Goal: Navigation & Orientation: Find specific page/section

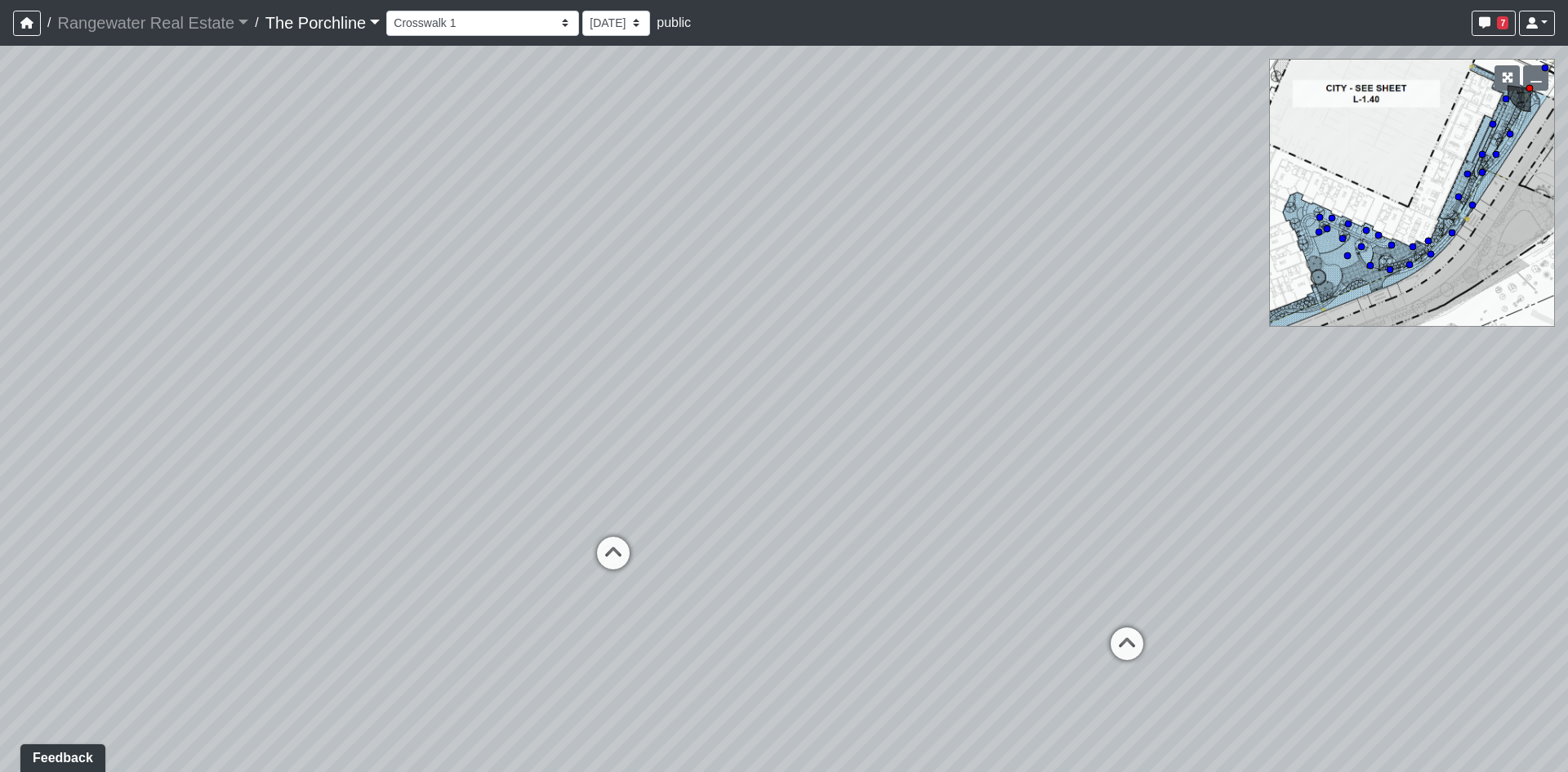
click at [1405, 326] on div "Loading... Restrooms Hallway Loading... Clubroom - [GEOGRAPHIC_DATA] Entry Load…" at bounding box center [784, 409] width 1568 height 727
drag, startPoint x: 1233, startPoint y: 477, endPoint x: 197, endPoint y: 334, distance: 1045.8
click at [194, 344] on div "Loading... Restrooms Hallway Loading... Clubroom - [GEOGRAPHIC_DATA] Entry Load…" at bounding box center [784, 409] width 1568 height 727
drag, startPoint x: 1427, startPoint y: 153, endPoint x: 1439, endPoint y: 167, distance: 18.4
click at [1439, 167] on div "Loading... Restrooms Hallway Loading... Clubroom - [GEOGRAPHIC_DATA] Entry Load…" at bounding box center [784, 409] width 1568 height 727
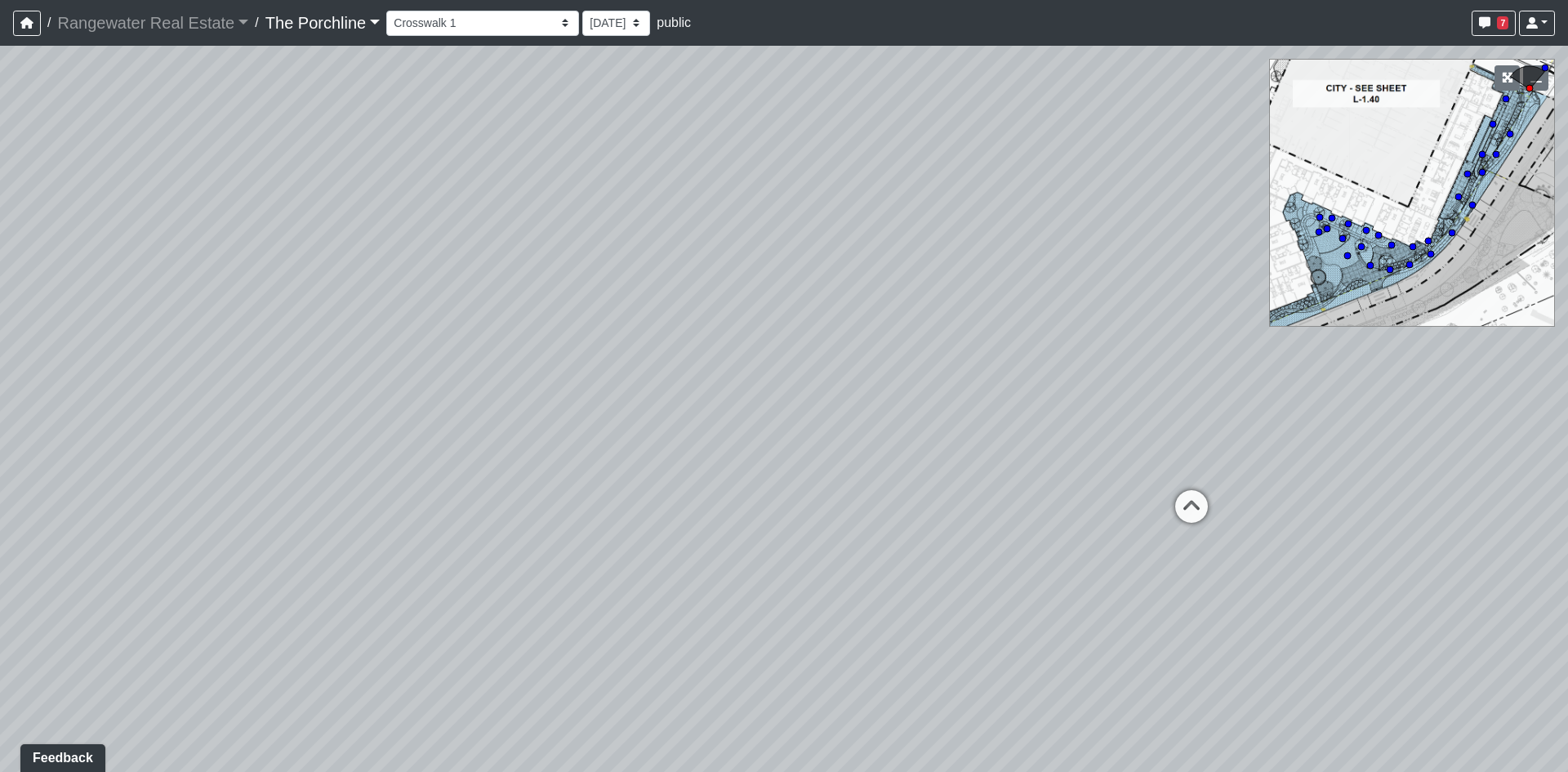
drag, startPoint x: 1242, startPoint y: 321, endPoint x: 699, endPoint y: 264, distance: 546.0
click at [699, 264] on div "Loading... Restrooms Hallway Loading... Clubroom - [GEOGRAPHIC_DATA] Entry Load…" at bounding box center [784, 409] width 1568 height 727
click at [1170, 494] on icon at bounding box center [1161, 500] width 49 height 49
click at [1038, 406] on div "Loading... Restrooms Hallway Loading... Clubroom - [GEOGRAPHIC_DATA] Entry Load…" at bounding box center [784, 409] width 1568 height 727
drag, startPoint x: 917, startPoint y: 327, endPoint x: 932, endPoint y: 462, distance: 135.8
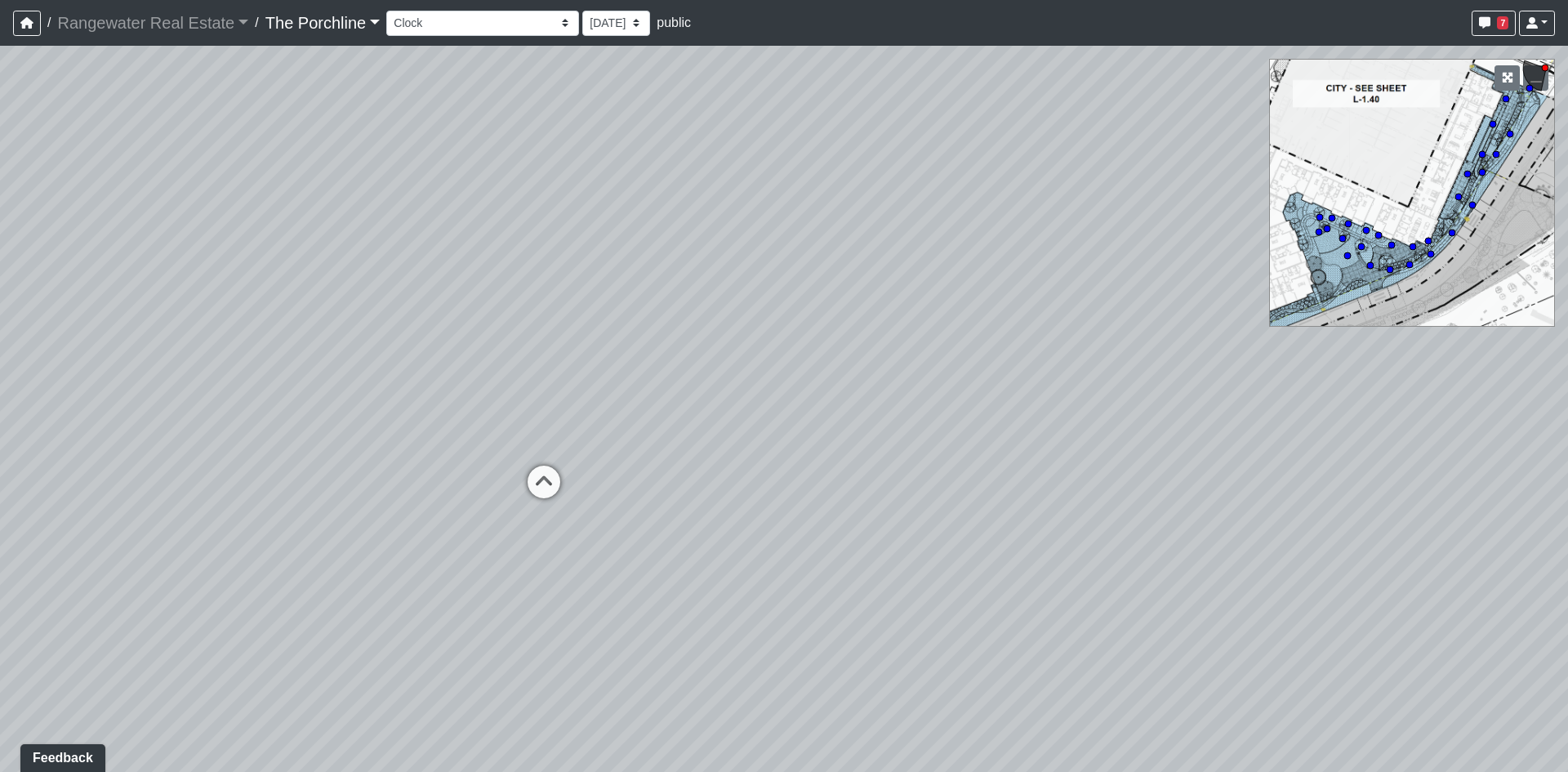
click at [932, 462] on div "Loading... Restrooms Hallway Loading... Clubroom - [GEOGRAPHIC_DATA] Entry Load…" at bounding box center [784, 409] width 1568 height 727
drag, startPoint x: 780, startPoint y: 304, endPoint x: 824, endPoint y: 400, distance: 105.6
click at [825, 400] on div "Loading... Restrooms Hallway Loading... Clubroom - [GEOGRAPHIC_DATA] Entry Load…" at bounding box center [784, 409] width 1568 height 727
drag, startPoint x: 712, startPoint y: 484, endPoint x: 757, endPoint y: 489, distance: 45.3
click at [757, 489] on div "Loading... Restrooms Hallway Loading... Clubroom - [GEOGRAPHIC_DATA] Entry Load…" at bounding box center [784, 409] width 1568 height 727
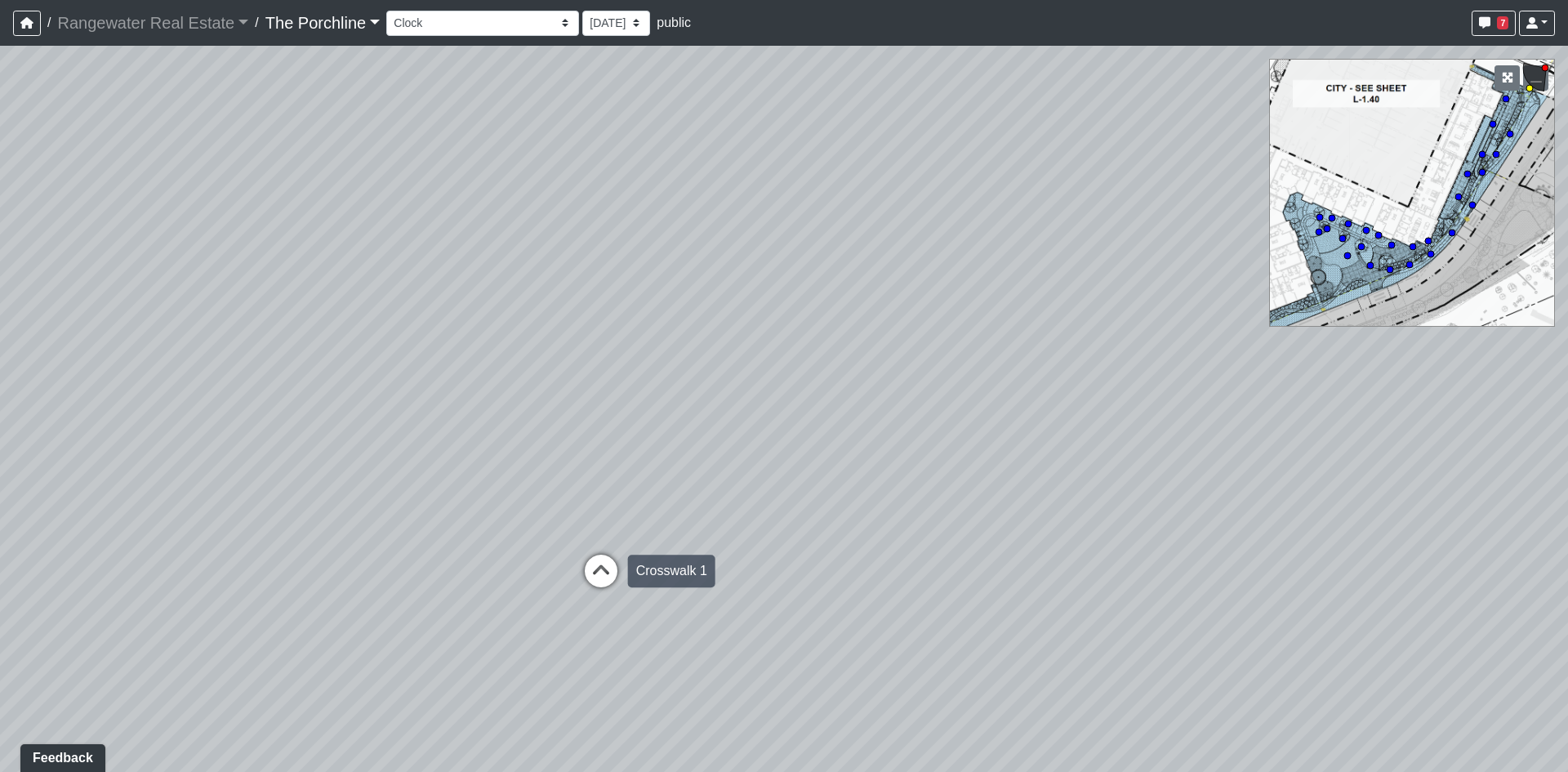
click at [598, 577] on icon at bounding box center [600, 579] width 49 height 49
drag, startPoint x: 783, startPoint y: 494, endPoint x: 717, endPoint y: 504, distance: 66.8
click at [717, 504] on div "Loading... Restrooms Hallway Loading... Clubroom - [GEOGRAPHIC_DATA] Entry Load…" at bounding box center [784, 409] width 1568 height 727
click at [987, 587] on icon at bounding box center [1000, 605] width 49 height 49
drag, startPoint x: 914, startPoint y: 492, endPoint x: 686, endPoint y: 406, distance: 243.7
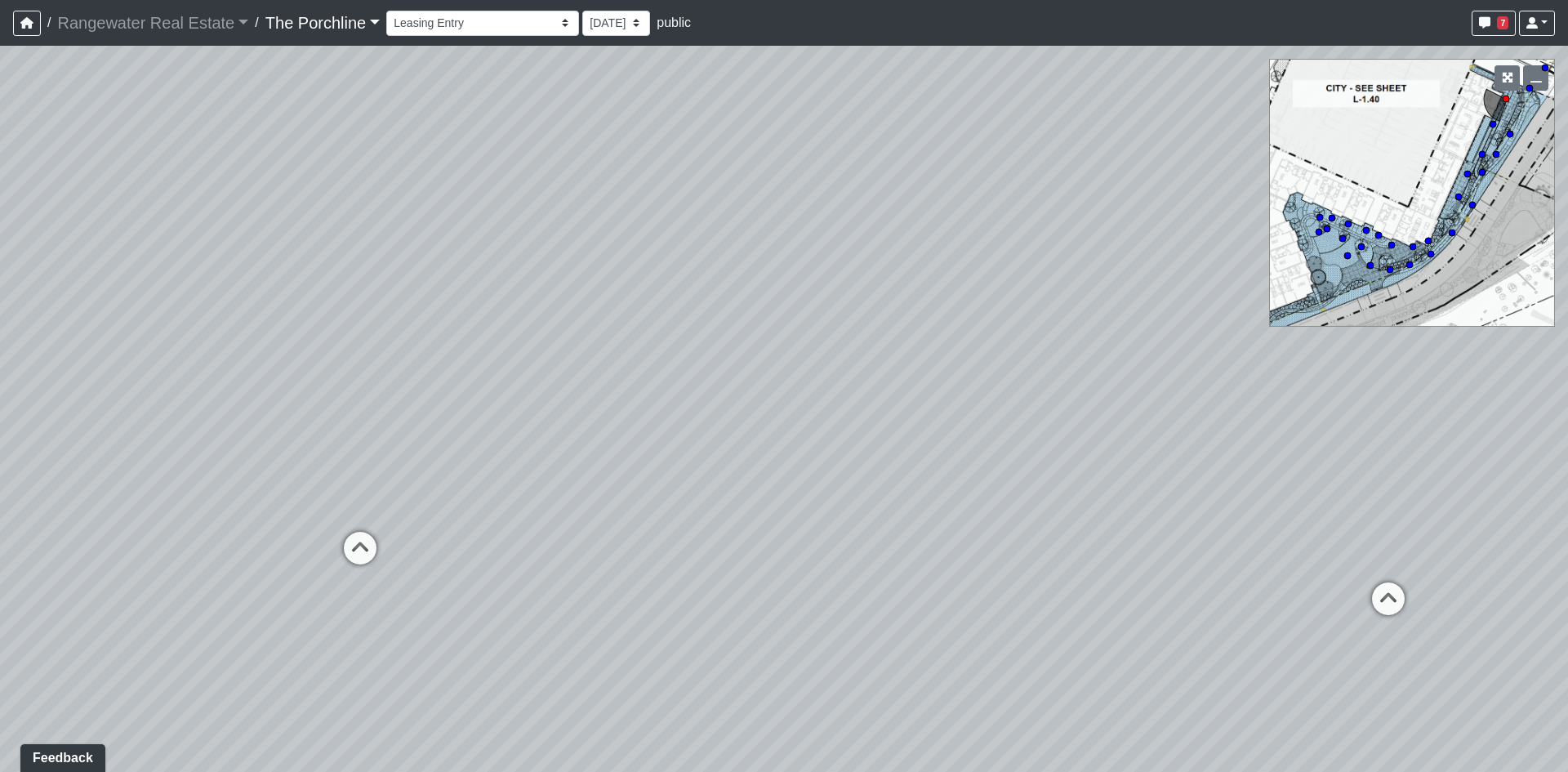
click at [690, 408] on div "Loading... Restrooms Hallway Loading... Clubroom - [GEOGRAPHIC_DATA] Entry Load…" at bounding box center [784, 409] width 1568 height 727
click at [1101, 492] on icon at bounding box center [1095, 492] width 49 height 49
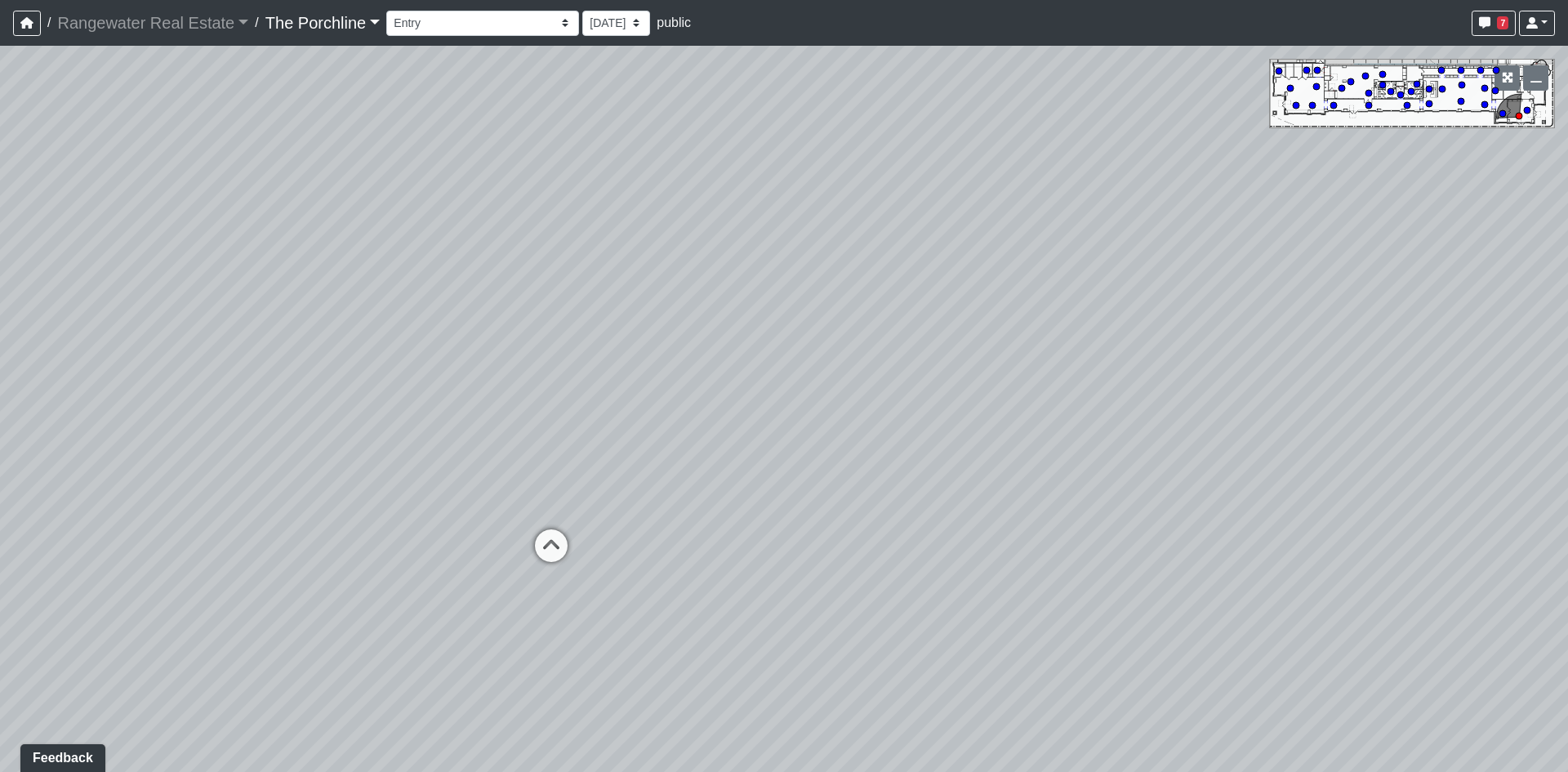
drag, startPoint x: 592, startPoint y: 437, endPoint x: 829, endPoint y: 662, distance: 326.8
click at [830, 663] on div "Loading... Restrooms Hallway Loading... Clubroom - [GEOGRAPHIC_DATA] Entry Load…" at bounding box center [784, 409] width 1568 height 727
drag, startPoint x: 770, startPoint y: 403, endPoint x: 822, endPoint y: 336, distance: 84.8
click at [822, 336] on div "Loading... Restrooms Hallway Loading... Clubroom - [GEOGRAPHIC_DATA] Entry Load…" at bounding box center [784, 409] width 1568 height 727
click at [583, 531] on icon at bounding box center [588, 537] width 49 height 49
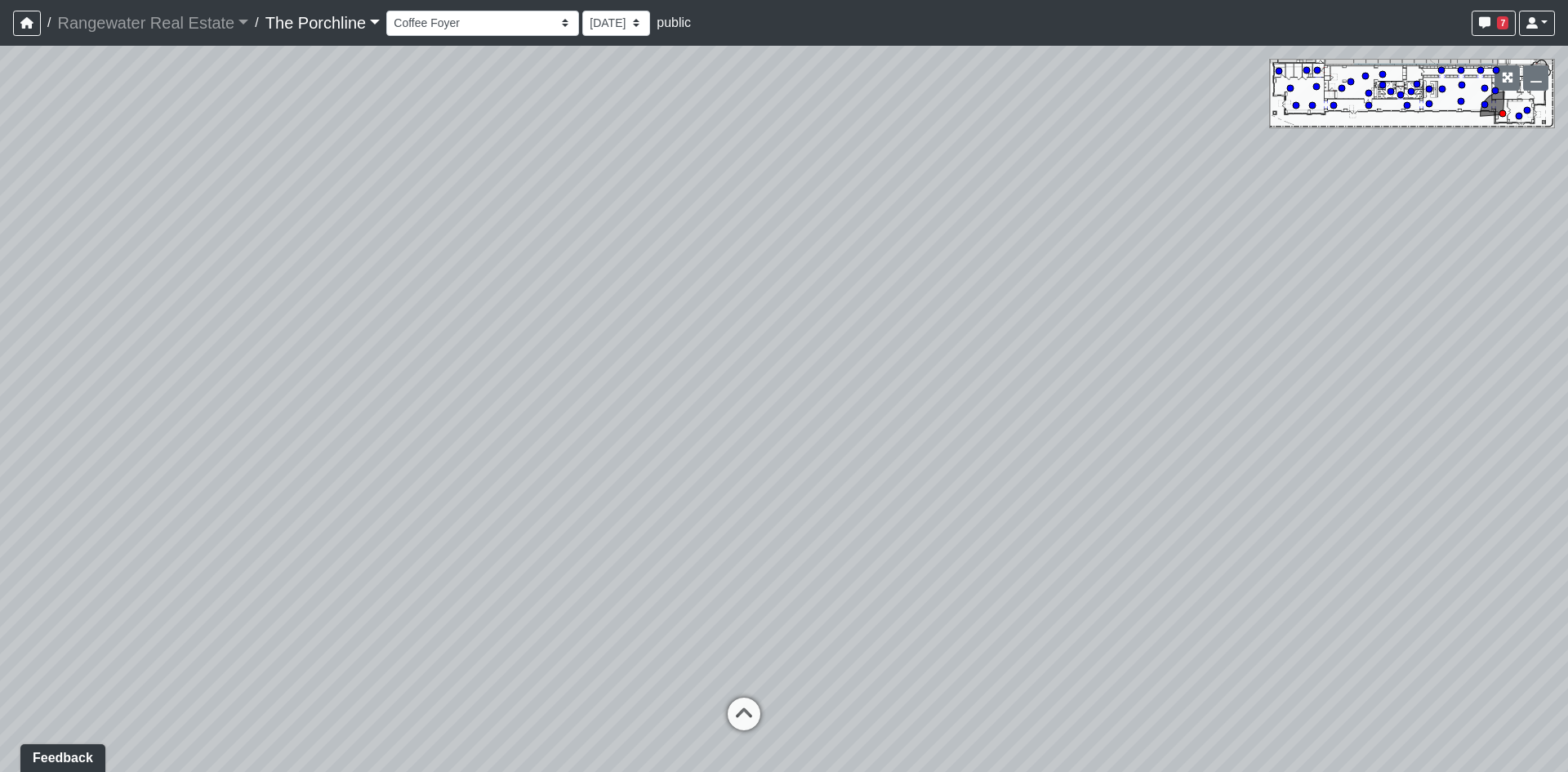
drag, startPoint x: 639, startPoint y: 522, endPoint x: 595, endPoint y: 390, distance: 139.1
click at [595, 390] on div "Loading... Restrooms Hallway Loading... Clubroom - [GEOGRAPHIC_DATA] Entry Load…" at bounding box center [784, 409] width 1568 height 727
click at [724, 576] on icon at bounding box center [722, 581] width 49 height 49
click at [740, 466] on icon at bounding box center [754, 477] width 49 height 49
drag, startPoint x: 763, startPoint y: 467, endPoint x: 926, endPoint y: 439, distance: 165.4
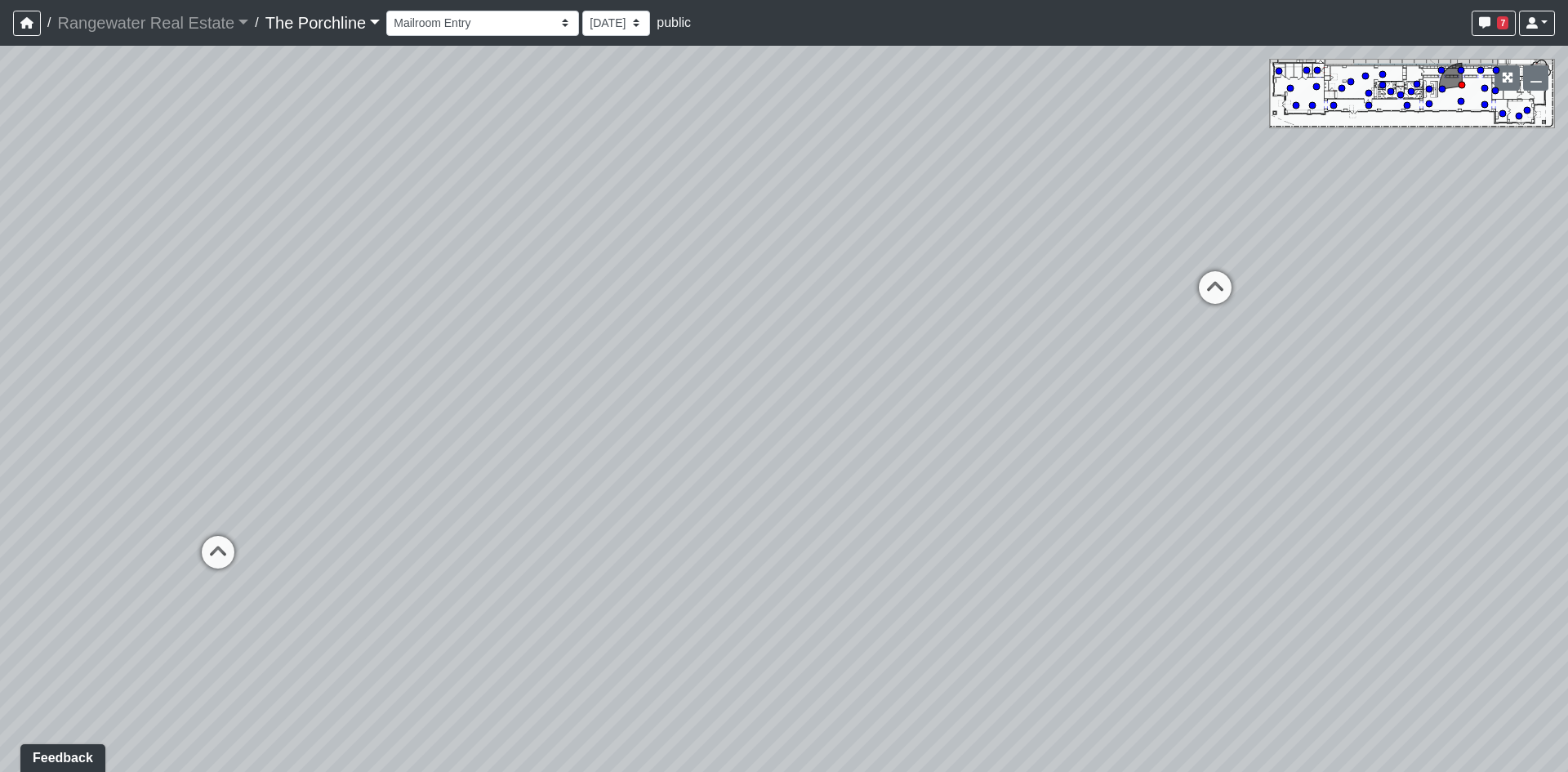
click at [913, 440] on div "Loading... Restrooms Hallway Loading... Clubroom - [GEOGRAPHIC_DATA] Entry Load…" at bounding box center [784, 409] width 1568 height 727
click at [663, 408] on icon at bounding box center [667, 415] width 49 height 49
drag, startPoint x: 553, startPoint y: 421, endPoint x: 766, endPoint y: 425, distance: 213.0
click at [767, 425] on div "Loading... Restrooms Hallway Loading... Clubroom - [GEOGRAPHIC_DATA] Entry Load…" at bounding box center [784, 409] width 1568 height 727
click at [884, 295] on icon at bounding box center [884, 307] width 49 height 49
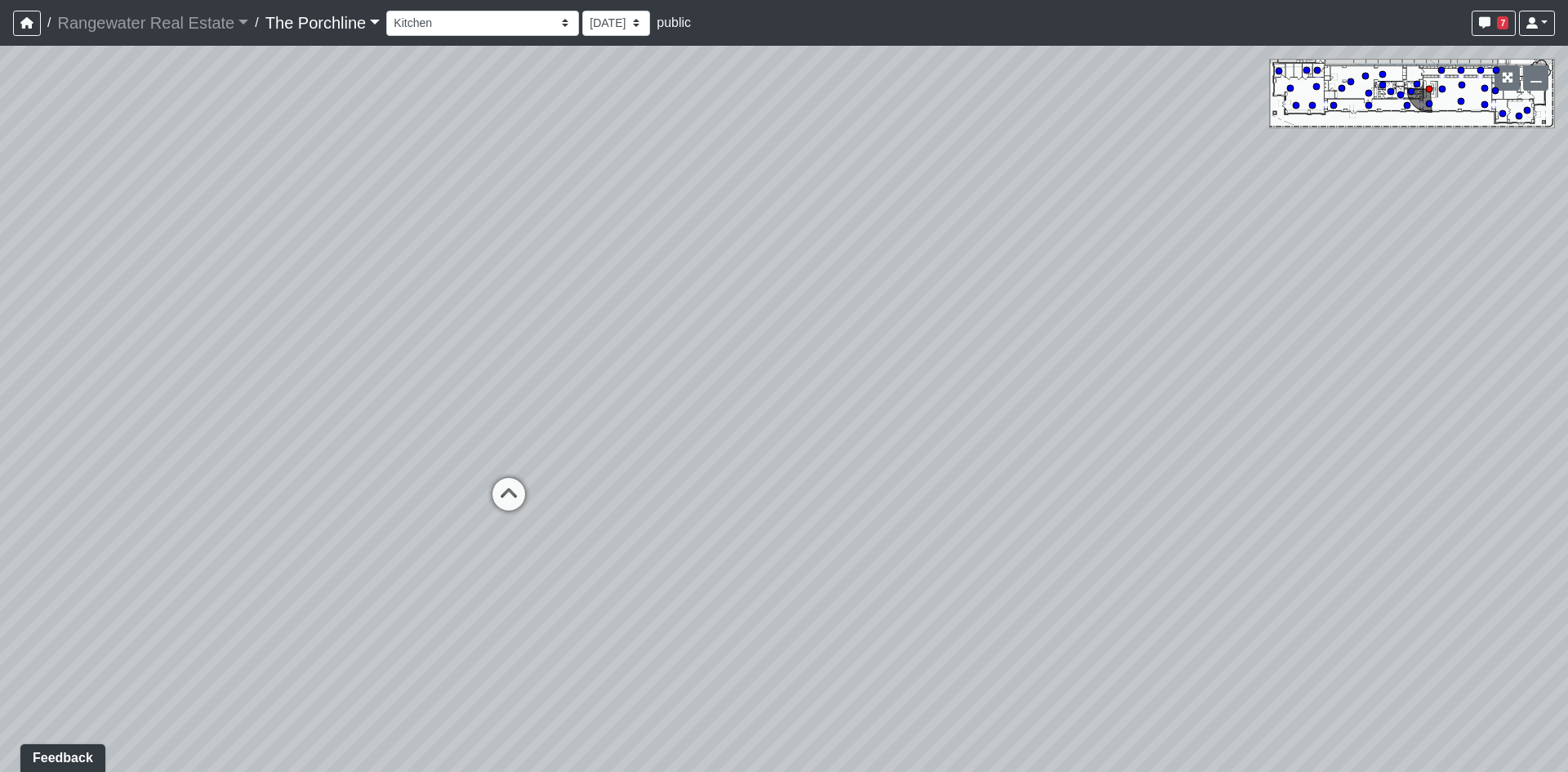
drag, startPoint x: 595, startPoint y: 394, endPoint x: 1001, endPoint y: 399, distance: 406.0
click at [1001, 399] on div "Loading... Restrooms Hallway Loading... Clubroom - [GEOGRAPHIC_DATA] Entry Load…" at bounding box center [784, 409] width 1568 height 727
click at [615, 449] on icon at bounding box center [600, 468] width 49 height 49
click at [1360, 372] on icon at bounding box center [1359, 390] width 49 height 49
drag, startPoint x: 1371, startPoint y: 304, endPoint x: 1120, endPoint y: 332, distance: 252.6
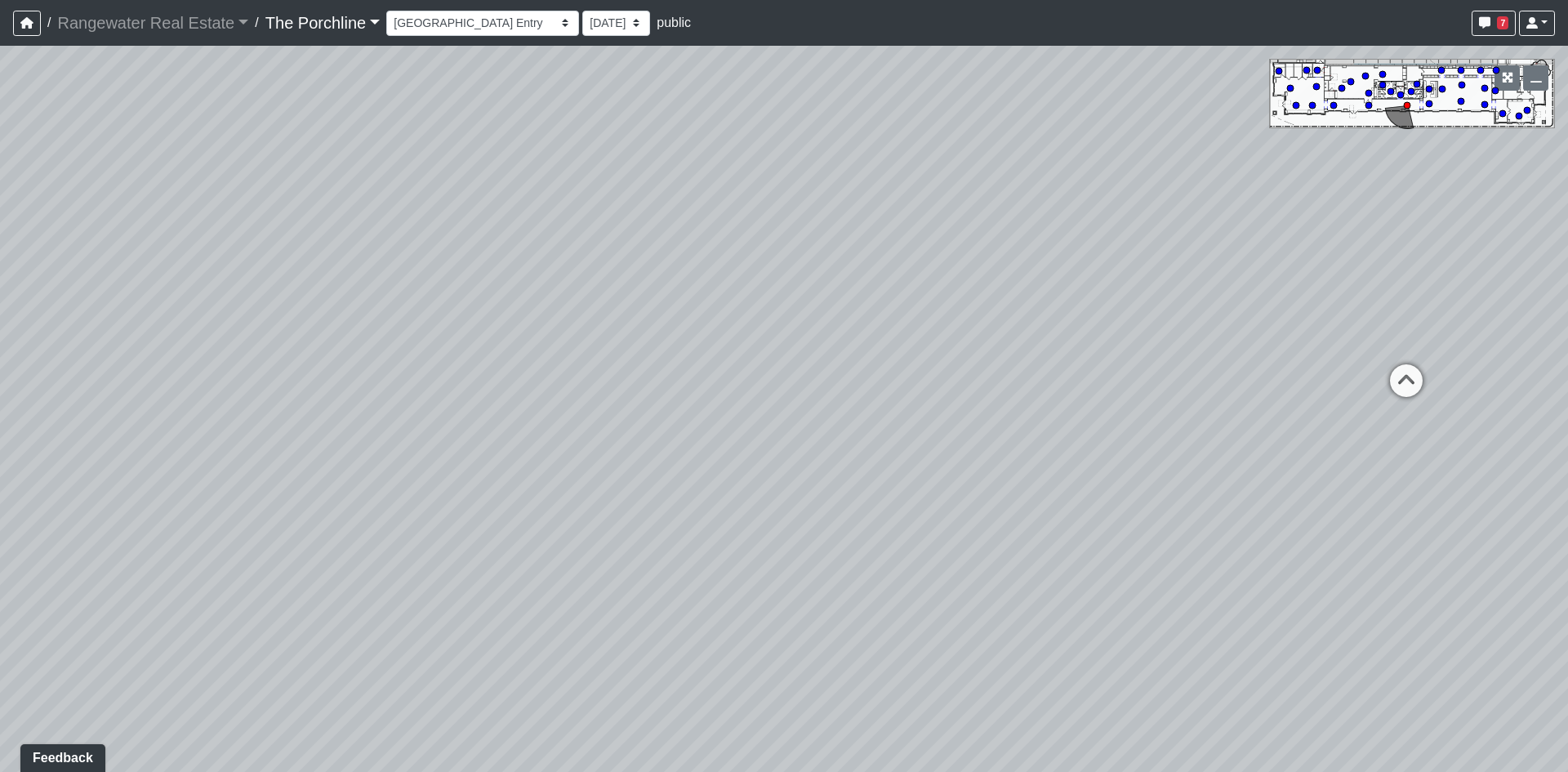
click at [1125, 331] on div "Loading... Restrooms Hallway Loading... Clubroom - [GEOGRAPHIC_DATA] Entry Load…" at bounding box center [784, 409] width 1568 height 727
click at [1070, 385] on icon at bounding box center [1052, 383] width 49 height 49
click at [1065, 389] on icon at bounding box center [1051, 392] width 49 height 49
drag, startPoint x: 1214, startPoint y: 422, endPoint x: 699, endPoint y: 341, distance: 521.3
click at [709, 343] on div "Loading... Restrooms Hallway Loading... Clubroom - [GEOGRAPHIC_DATA] Entry Load…" at bounding box center [784, 409] width 1568 height 727
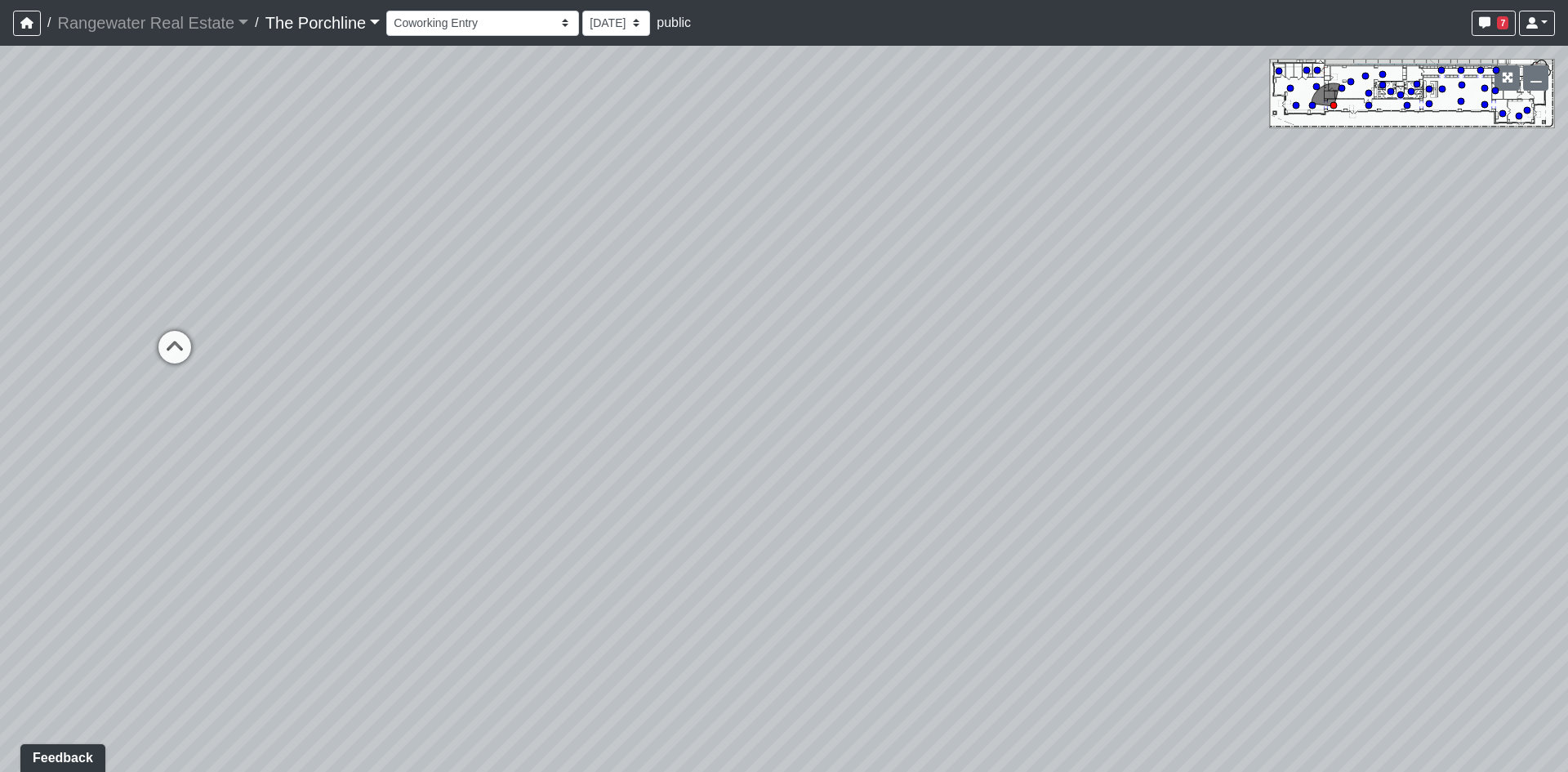
drag, startPoint x: 1034, startPoint y: 358, endPoint x: 664, endPoint y: 322, distance: 371.7
click at [917, 340] on div "Loading... Restrooms Hallway Loading... Clubroom - [GEOGRAPHIC_DATA] Entry Load…" at bounding box center [784, 409] width 1568 height 727
drag, startPoint x: 1044, startPoint y: 370, endPoint x: 702, endPoint y: 469, distance: 356.0
click at [702, 469] on div "Loading... Restrooms Hallway Loading... Clubroom - [GEOGRAPHIC_DATA] Entry Load…" at bounding box center [784, 409] width 1568 height 727
click at [1074, 206] on icon at bounding box center [1079, 217] width 49 height 49
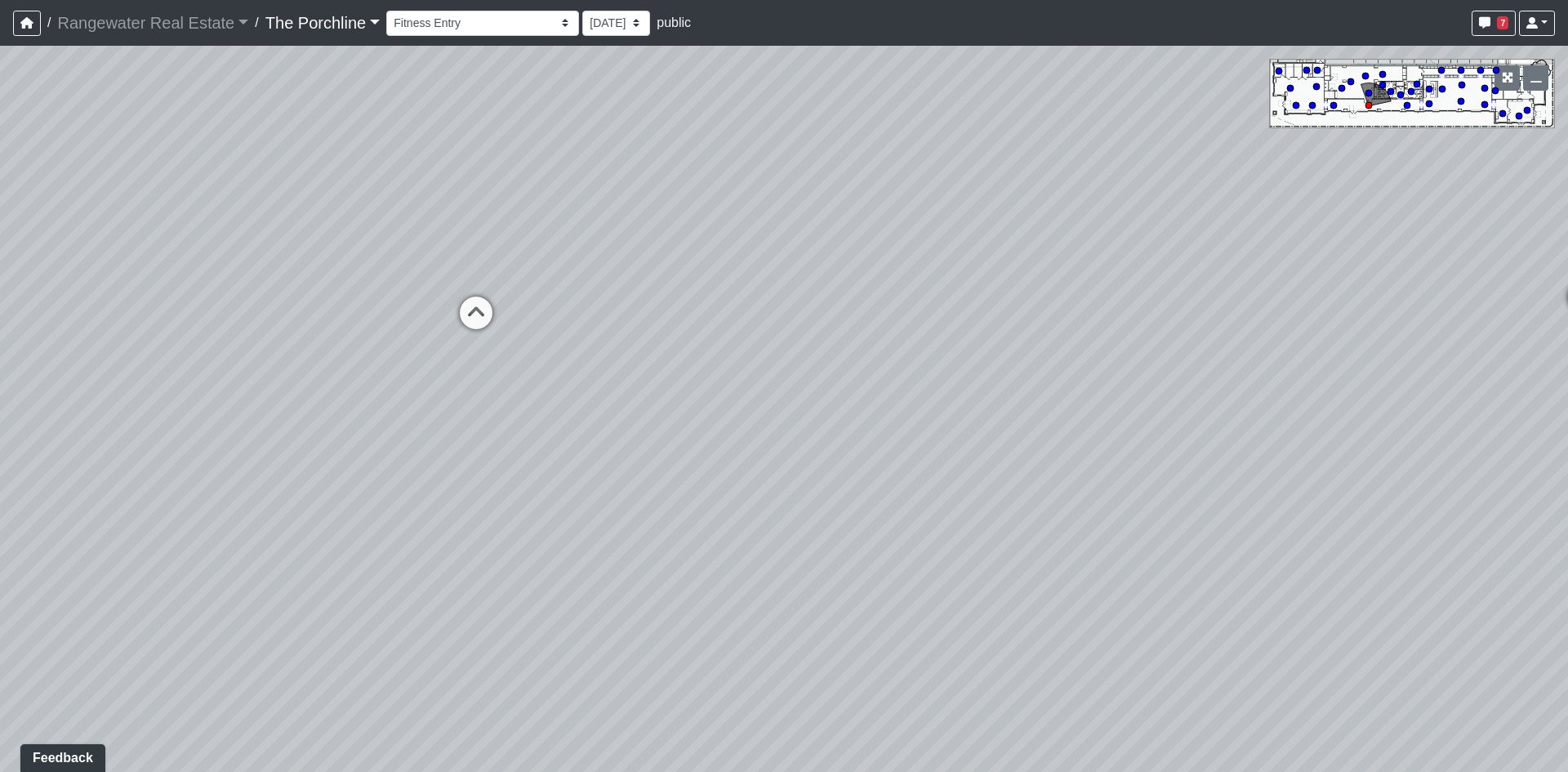
drag, startPoint x: 570, startPoint y: 311, endPoint x: 988, endPoint y: 348, distance: 419.6
click at [988, 348] on div "Loading... Restrooms Hallway Loading... Clubroom - [GEOGRAPHIC_DATA] Entry Load…" at bounding box center [784, 409] width 1568 height 727
click at [983, 334] on icon at bounding box center [995, 349] width 49 height 49
drag, startPoint x: 743, startPoint y: 291, endPoint x: 968, endPoint y: 365, distance: 236.9
click at [968, 365] on div "Loading... Restrooms Hallway Loading... Clubroom - [GEOGRAPHIC_DATA] Entry Load…" at bounding box center [784, 409] width 1568 height 727
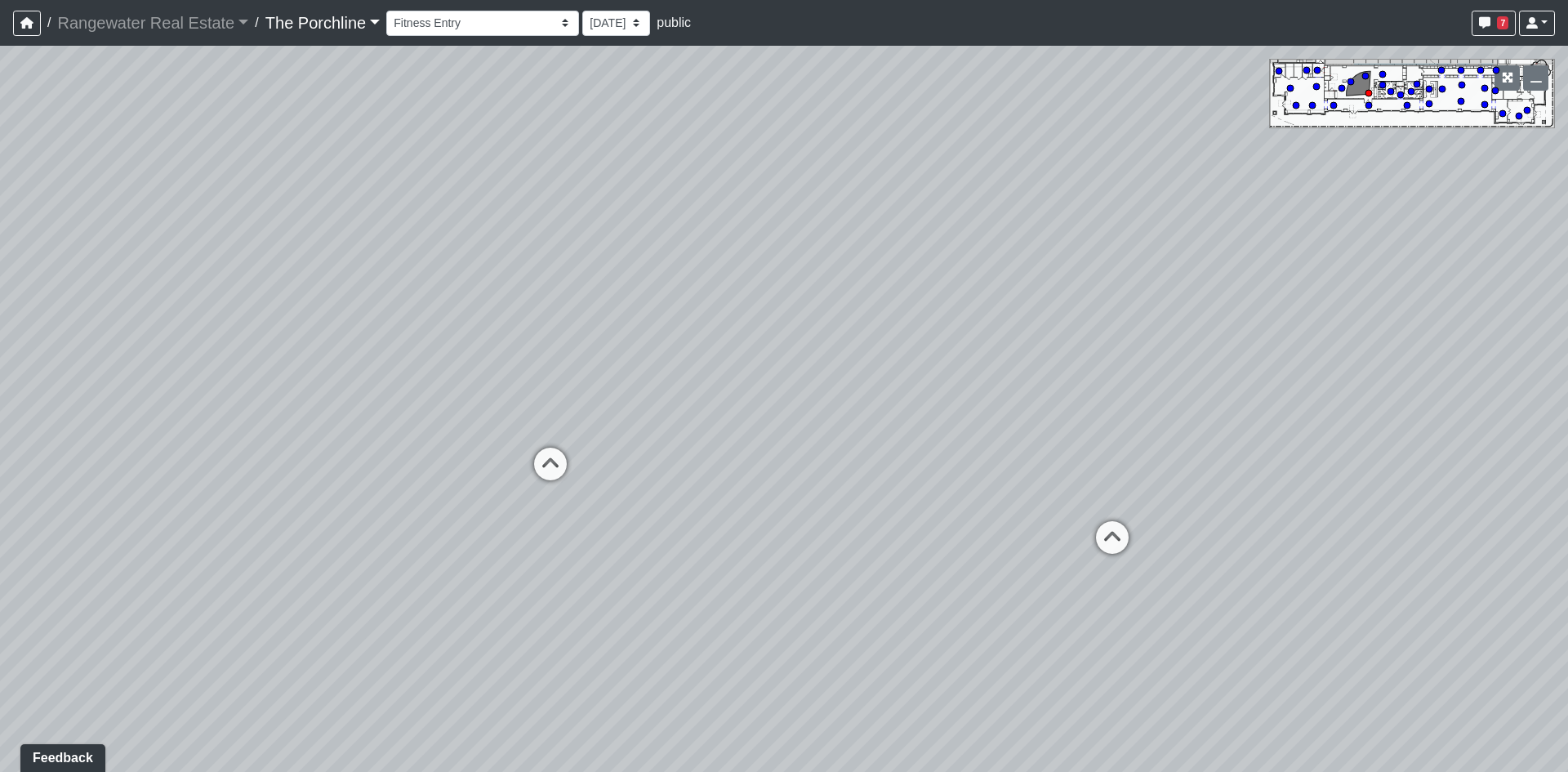
drag, startPoint x: 945, startPoint y: 384, endPoint x: 909, endPoint y: 452, distance: 76.9
click at [909, 452] on div "Loading... Restrooms Hallway Loading... Clubroom - [GEOGRAPHIC_DATA] Entry Load…" at bounding box center [784, 409] width 1568 height 727
click at [1101, 532] on icon at bounding box center [1112, 546] width 49 height 49
drag, startPoint x: 1058, startPoint y: 479, endPoint x: 1469, endPoint y: 465, distance: 411.2
click at [1131, 481] on div "Loading... Restrooms Hallway Loading... Clubroom - [GEOGRAPHIC_DATA] Entry Load…" at bounding box center [784, 409] width 1568 height 727
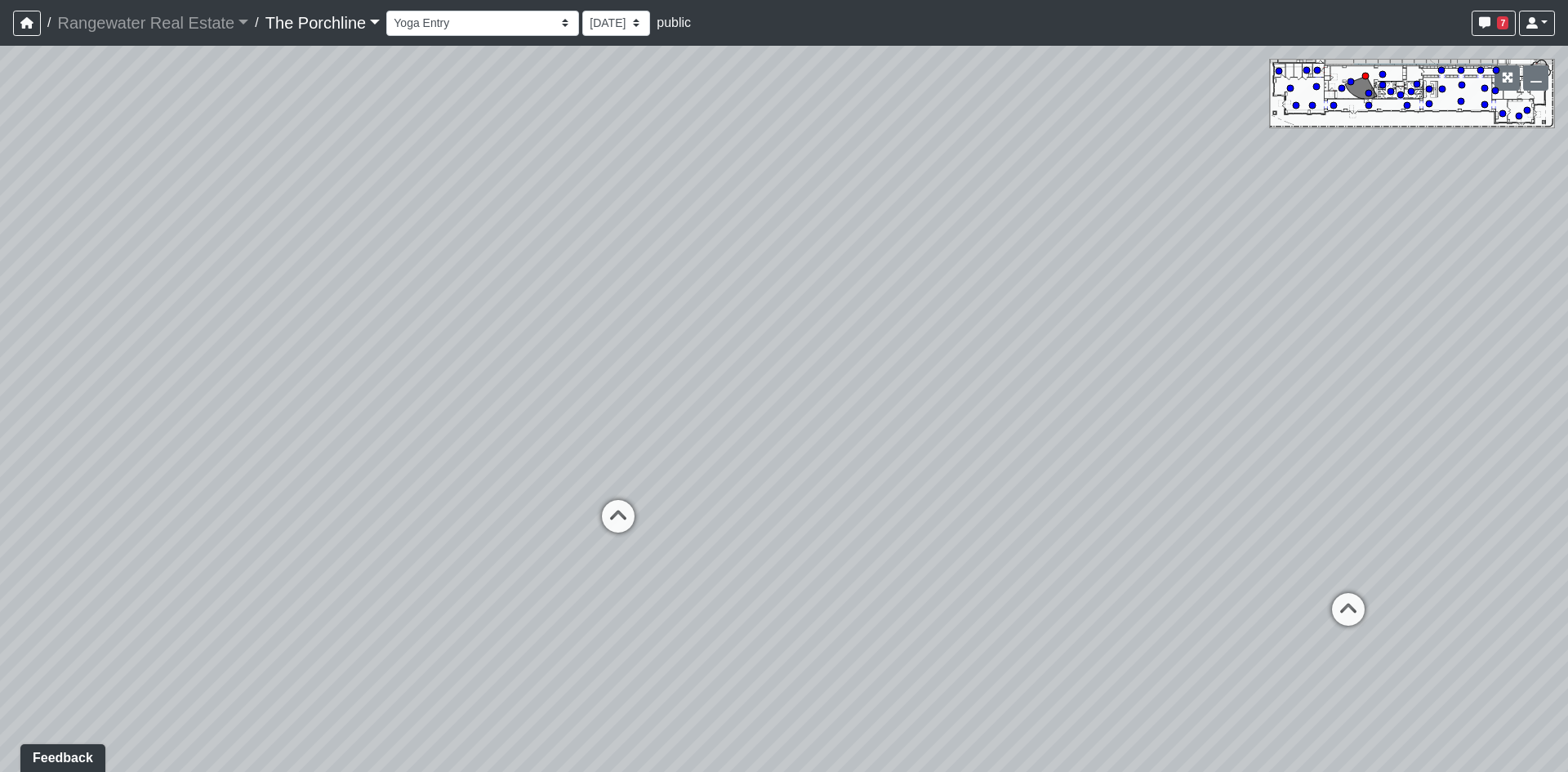
drag, startPoint x: 721, startPoint y: 478, endPoint x: 1077, endPoint y: 390, distance: 366.7
click at [1055, 398] on div "Loading... Restrooms Hallway Loading... Clubroom - [GEOGRAPHIC_DATA] Entry Load…" at bounding box center [784, 409] width 1568 height 727
drag, startPoint x: 826, startPoint y: 415, endPoint x: 1051, endPoint y: 440, distance: 226.4
click at [1030, 440] on div "Loading... Restrooms Hallway Loading... Clubroom - [GEOGRAPHIC_DATA] Entry Load…" at bounding box center [784, 409] width 1568 height 727
click at [970, 430] on div "Loading... Restrooms Hallway Loading... Clubroom - [GEOGRAPHIC_DATA] Entry Load…" at bounding box center [784, 409] width 1568 height 727
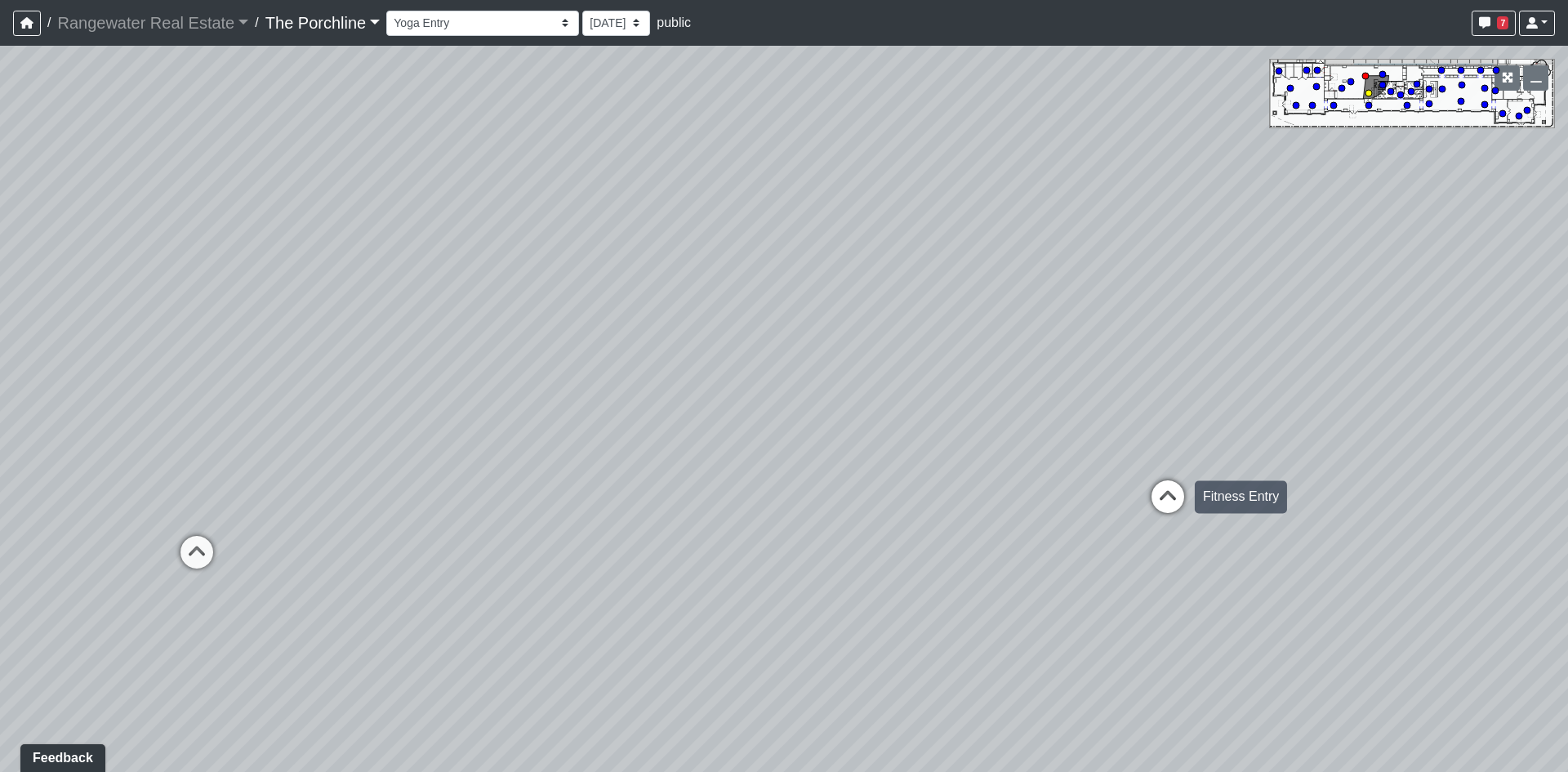
click at [1178, 506] on icon at bounding box center [1167, 505] width 49 height 49
drag, startPoint x: 804, startPoint y: 438, endPoint x: 1496, endPoint y: 471, distance: 692.8
click at [1102, 471] on div "Loading... Restrooms Hallway Loading... Clubroom - [GEOGRAPHIC_DATA] Entry Load…" at bounding box center [784, 409] width 1568 height 727
drag, startPoint x: 831, startPoint y: 469, endPoint x: 1351, endPoint y: 341, distance: 535.5
click at [1351, 341] on div "Loading... Restrooms Hallway Loading... Clubroom - [GEOGRAPHIC_DATA] Entry Load…" at bounding box center [784, 409] width 1568 height 727
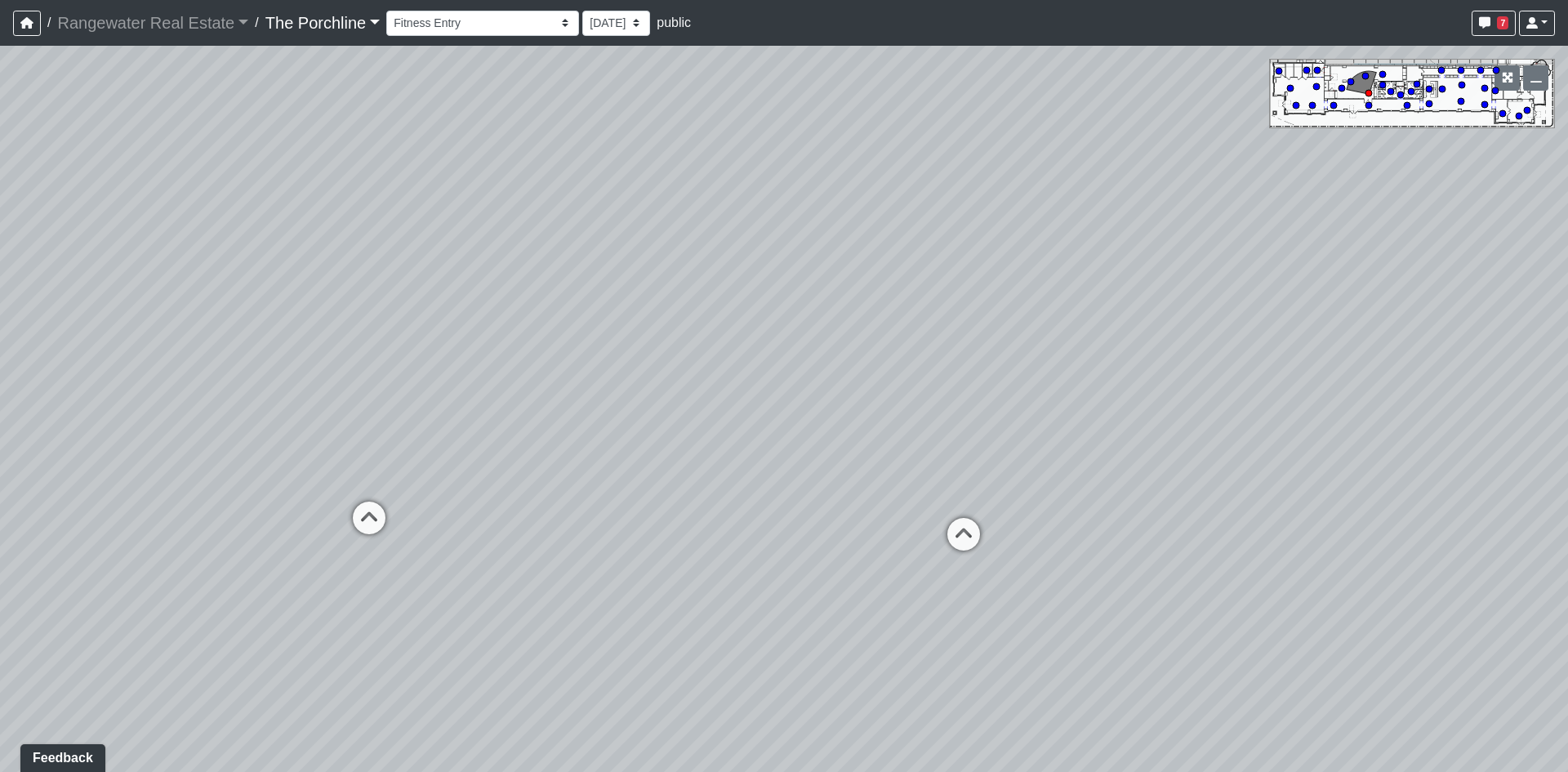
drag, startPoint x: 617, startPoint y: 407, endPoint x: 1030, endPoint y: 357, distance: 416.0
click at [936, 368] on div "Loading... Restrooms Hallway Loading... Clubroom - [GEOGRAPHIC_DATA] Entry Load…" at bounding box center [784, 409] width 1568 height 727
click at [354, 264] on icon at bounding box center [348, 265] width 49 height 49
drag, startPoint x: 811, startPoint y: 314, endPoint x: 630, endPoint y: 336, distance: 182.3
click at [630, 336] on div "Loading... Restrooms Hallway Loading... Clubroom - [GEOGRAPHIC_DATA] Entry Load…" at bounding box center [784, 409] width 1568 height 727
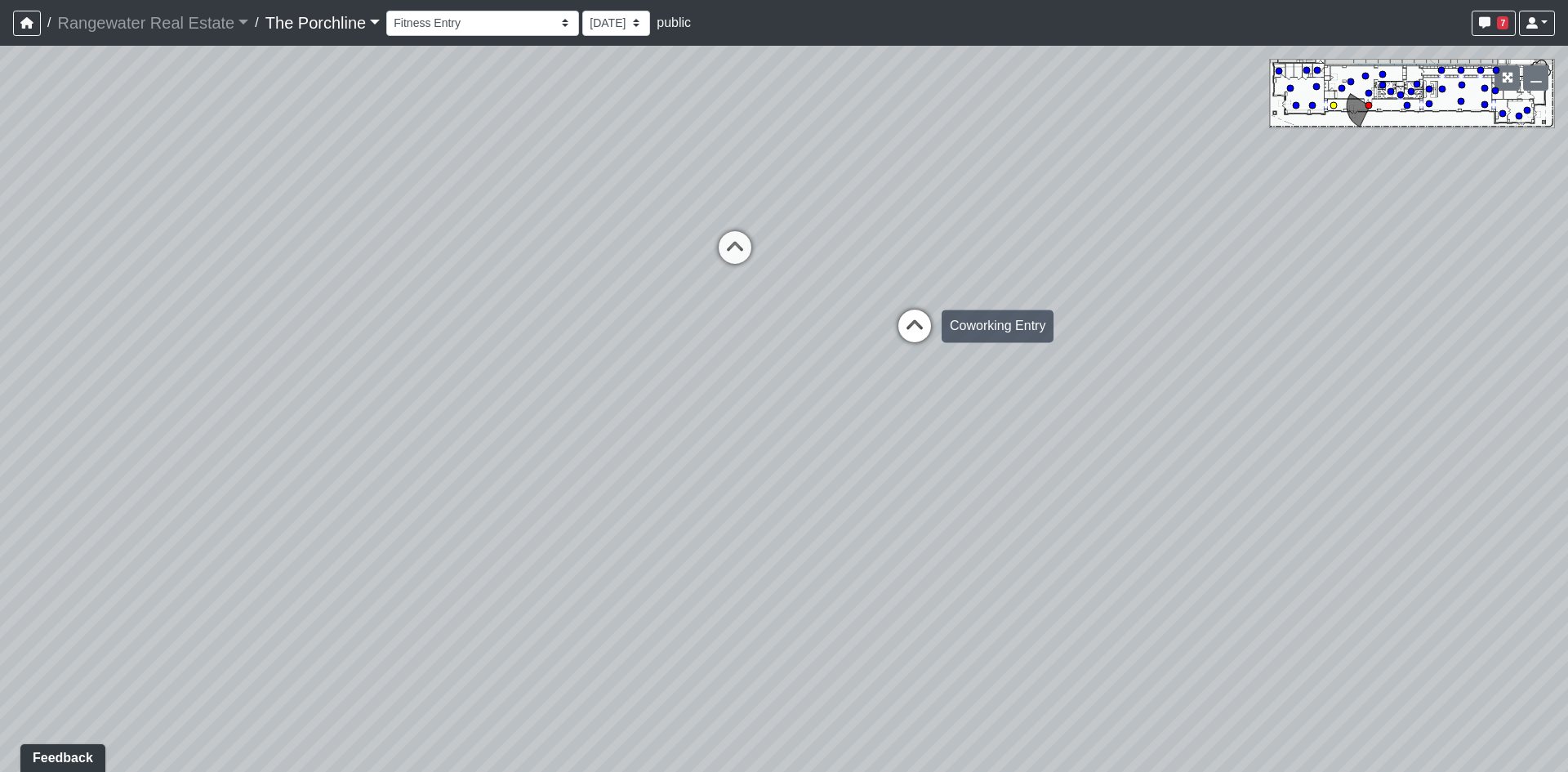
click at [933, 326] on icon at bounding box center [914, 334] width 49 height 49
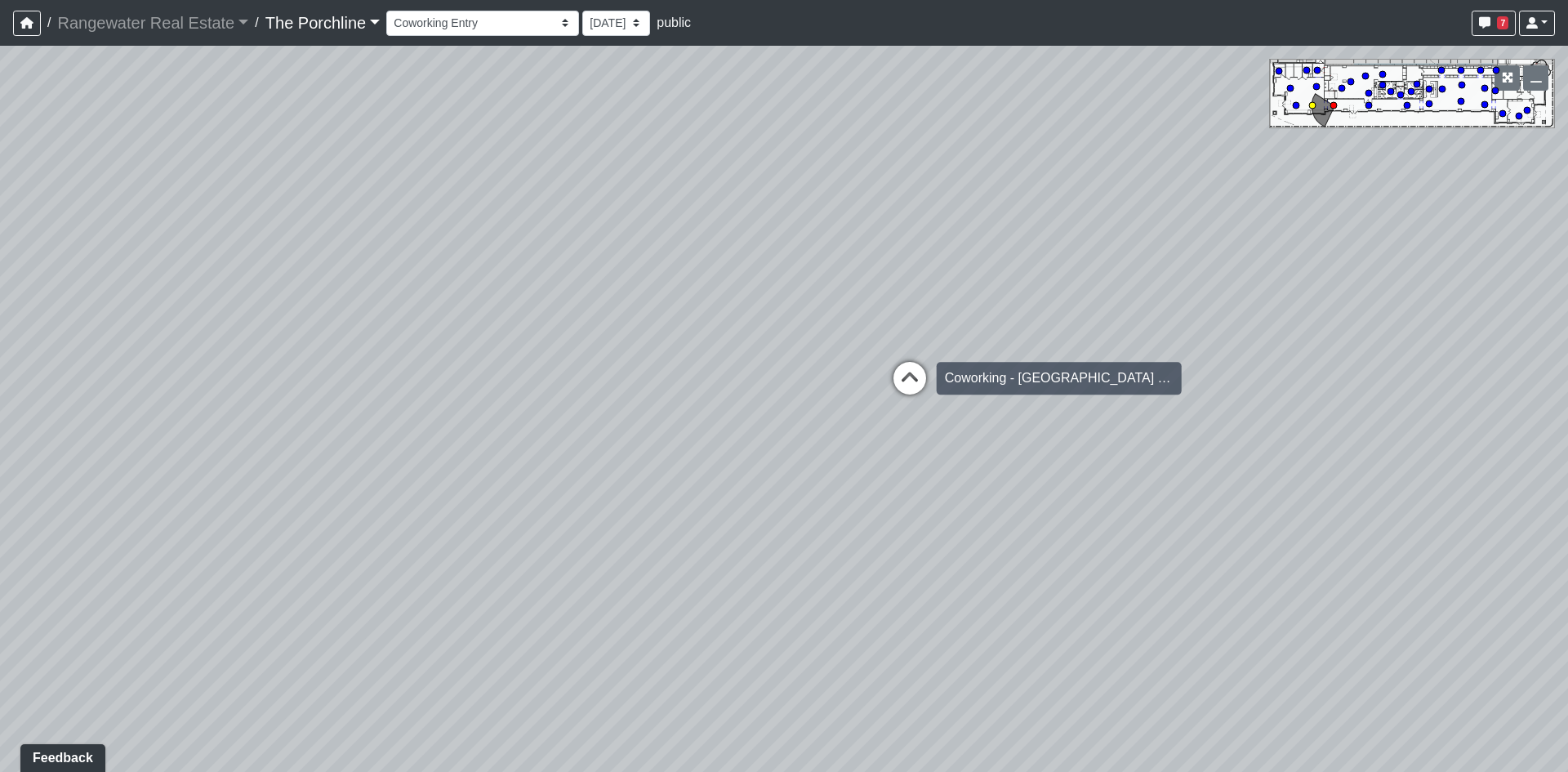
click at [908, 374] on icon at bounding box center [909, 386] width 49 height 49
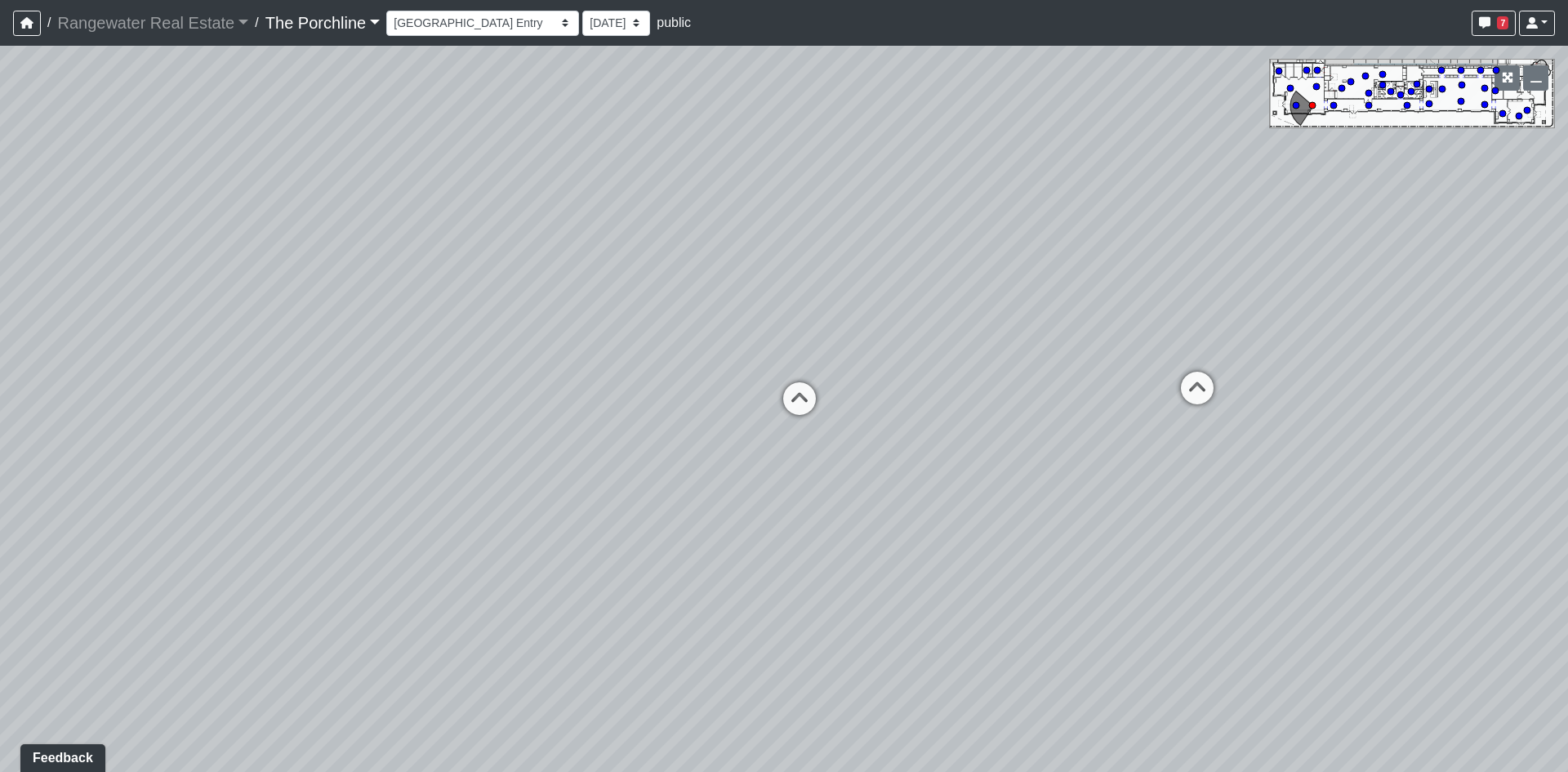
drag, startPoint x: 951, startPoint y: 319, endPoint x: 796, endPoint y: 319, distance: 155.0
click at [796, 319] on div "Loading... Restrooms Hallway Loading... Clubroom - [GEOGRAPHIC_DATA] Entry Load…" at bounding box center [784, 409] width 1568 height 727
click at [710, 392] on icon at bounding box center [710, 408] width 49 height 49
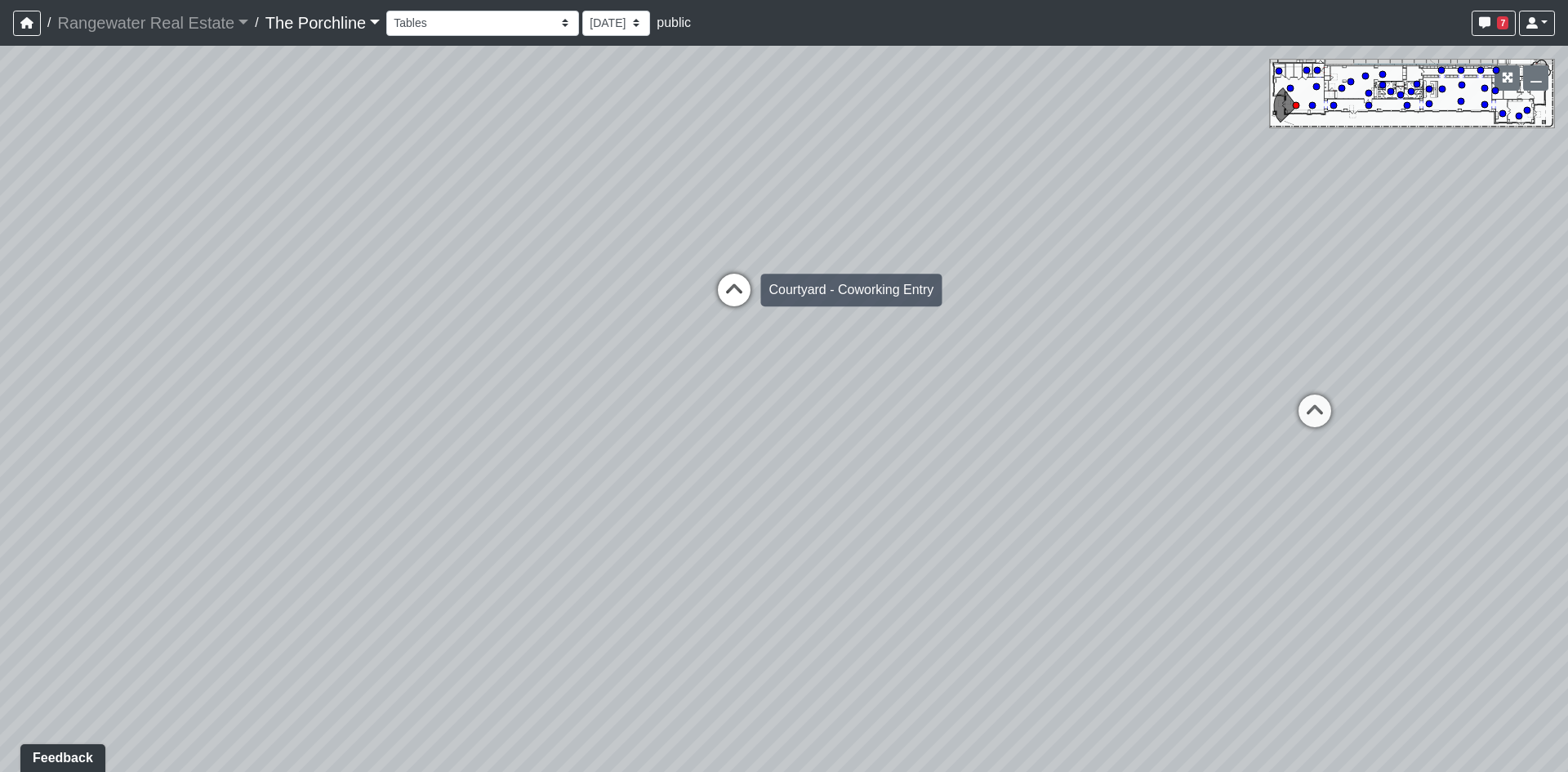
click at [722, 285] on icon at bounding box center [733, 298] width 49 height 49
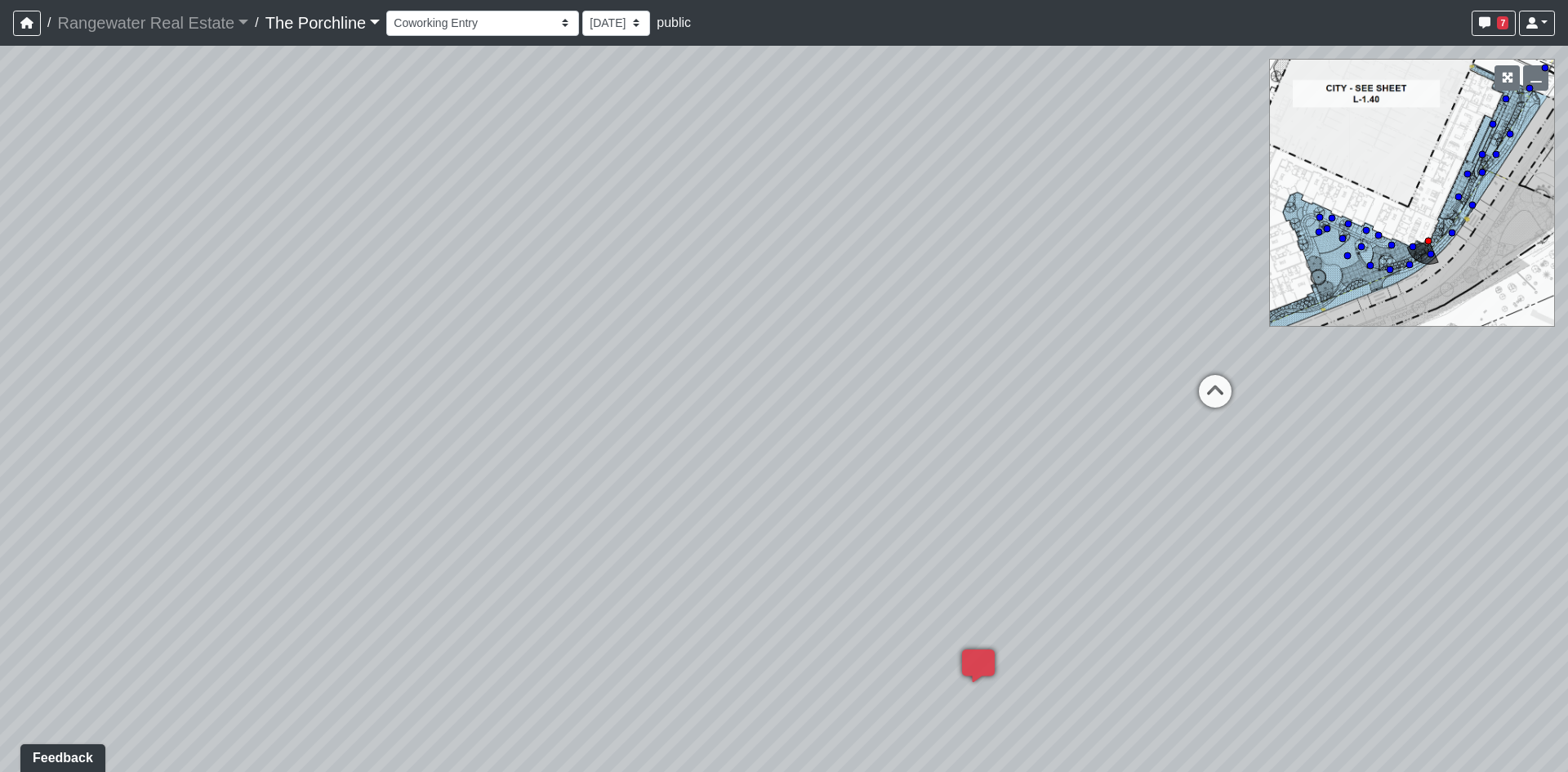
drag, startPoint x: 945, startPoint y: 307, endPoint x: 579, endPoint y: 340, distance: 367.5
click at [584, 340] on div "Loading... Restrooms Hallway Loading... Clubroom - [GEOGRAPHIC_DATA] Entry Load…" at bounding box center [784, 409] width 1568 height 727
click at [867, 382] on icon at bounding box center [888, 388] width 49 height 49
drag, startPoint x: 658, startPoint y: 361, endPoint x: 205, endPoint y: 422, distance: 457.1
click at [256, 424] on div "Loading... Restrooms Hallway Loading... Clubroom - [GEOGRAPHIC_DATA] Entry Load…" at bounding box center [784, 409] width 1568 height 727
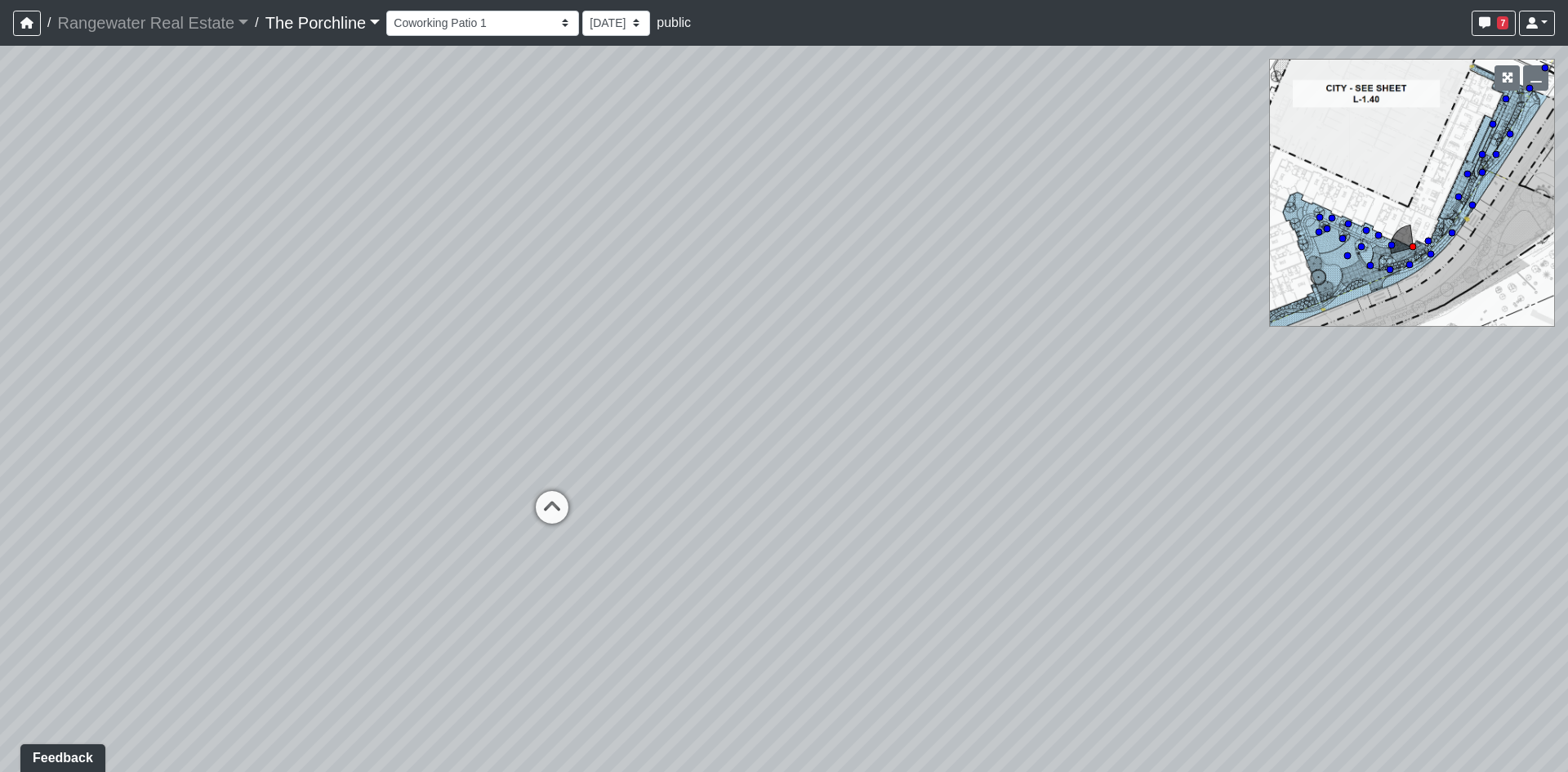
drag, startPoint x: 264, startPoint y: 415, endPoint x: 644, endPoint y: 408, distance: 380.1
click at [556, 409] on div "Loading... Restrooms Hallway Loading... Clubroom - [GEOGRAPHIC_DATA] Entry Load…" at bounding box center [784, 409] width 1568 height 727
drag, startPoint x: 433, startPoint y: 437, endPoint x: 658, endPoint y: 408, distance: 226.9
click at [531, 419] on div "Loading... Restrooms Hallway Loading... Clubroom - [GEOGRAPHIC_DATA] Entry Load…" at bounding box center [784, 409] width 1568 height 727
drag, startPoint x: 333, startPoint y: 319, endPoint x: 653, endPoint y: 461, distance: 350.1
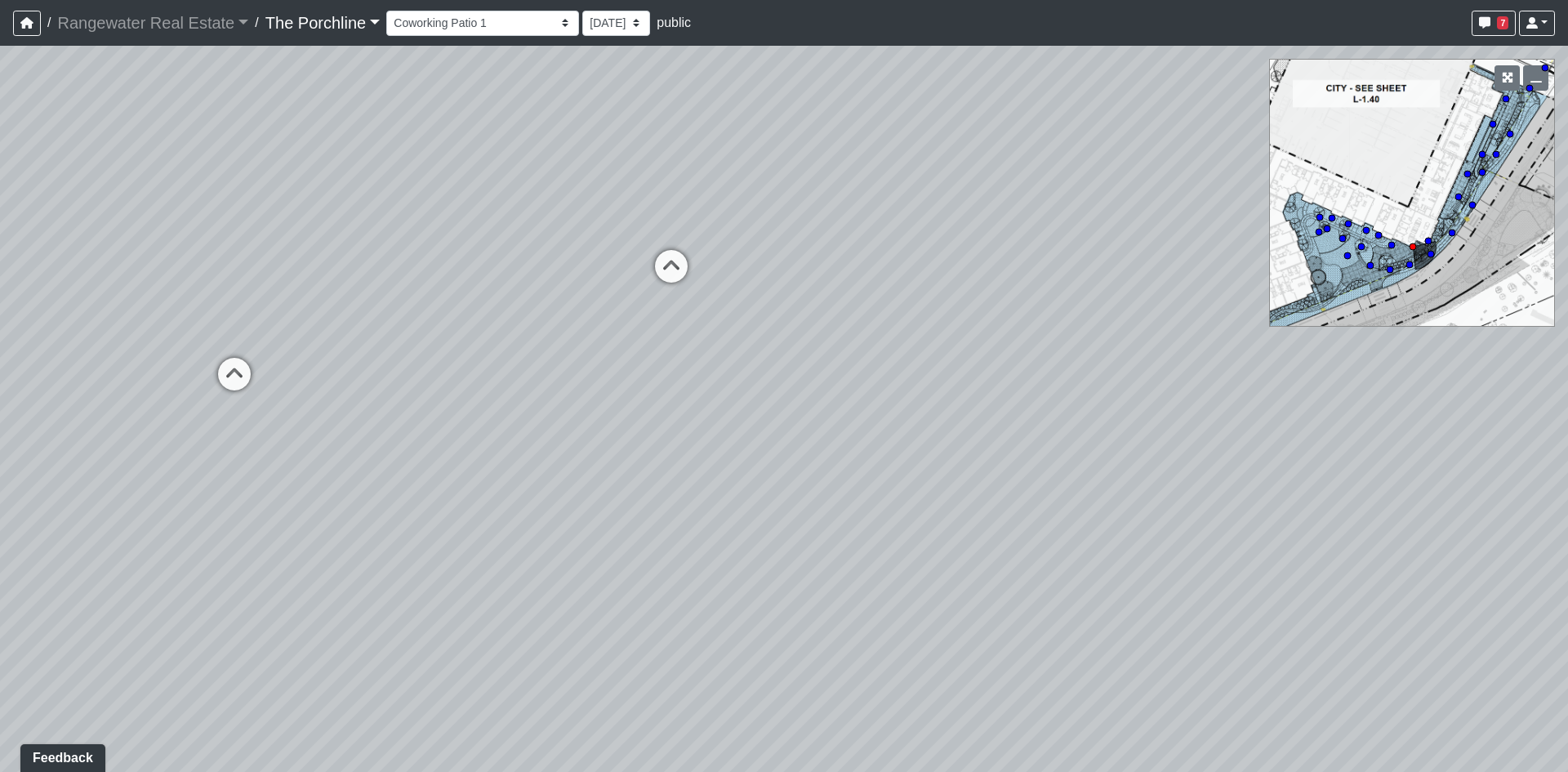
click at [560, 445] on div "Loading... Restrooms Hallway Loading... Clubroom - [GEOGRAPHIC_DATA] Entry Load…" at bounding box center [784, 409] width 1568 height 727
click at [884, 621] on icon at bounding box center [865, 629] width 49 height 49
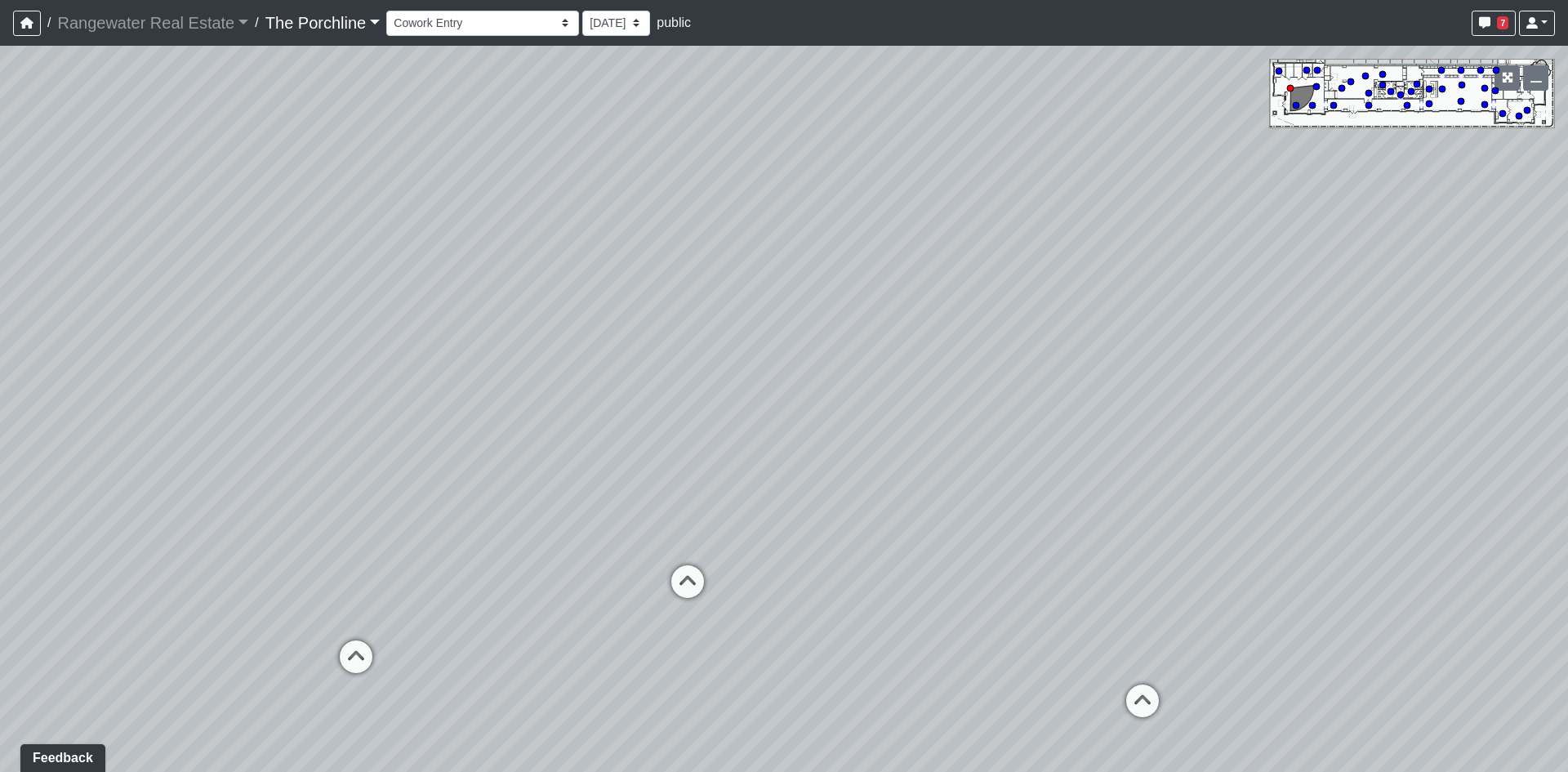
click at [890, 507] on div "Loading... Restrooms Hallway Loading... Clubroom - [GEOGRAPHIC_DATA] Entry Load…" at bounding box center [784, 409] width 1568 height 727
drag, startPoint x: 1119, startPoint y: 344, endPoint x: 446, endPoint y: 166, distance: 696.1
click at [982, 286] on div "Loading... Restrooms Hallway Loading... Clubroom - [GEOGRAPHIC_DATA] Entry Load…" at bounding box center [784, 409] width 1568 height 727
click at [719, 212] on div "Loading... Restrooms Hallway Loading... Clubroom - [GEOGRAPHIC_DATA] Entry Load…" at bounding box center [784, 409] width 1568 height 727
drag, startPoint x: 479, startPoint y: 259, endPoint x: 584, endPoint y: 287, distance: 108.7
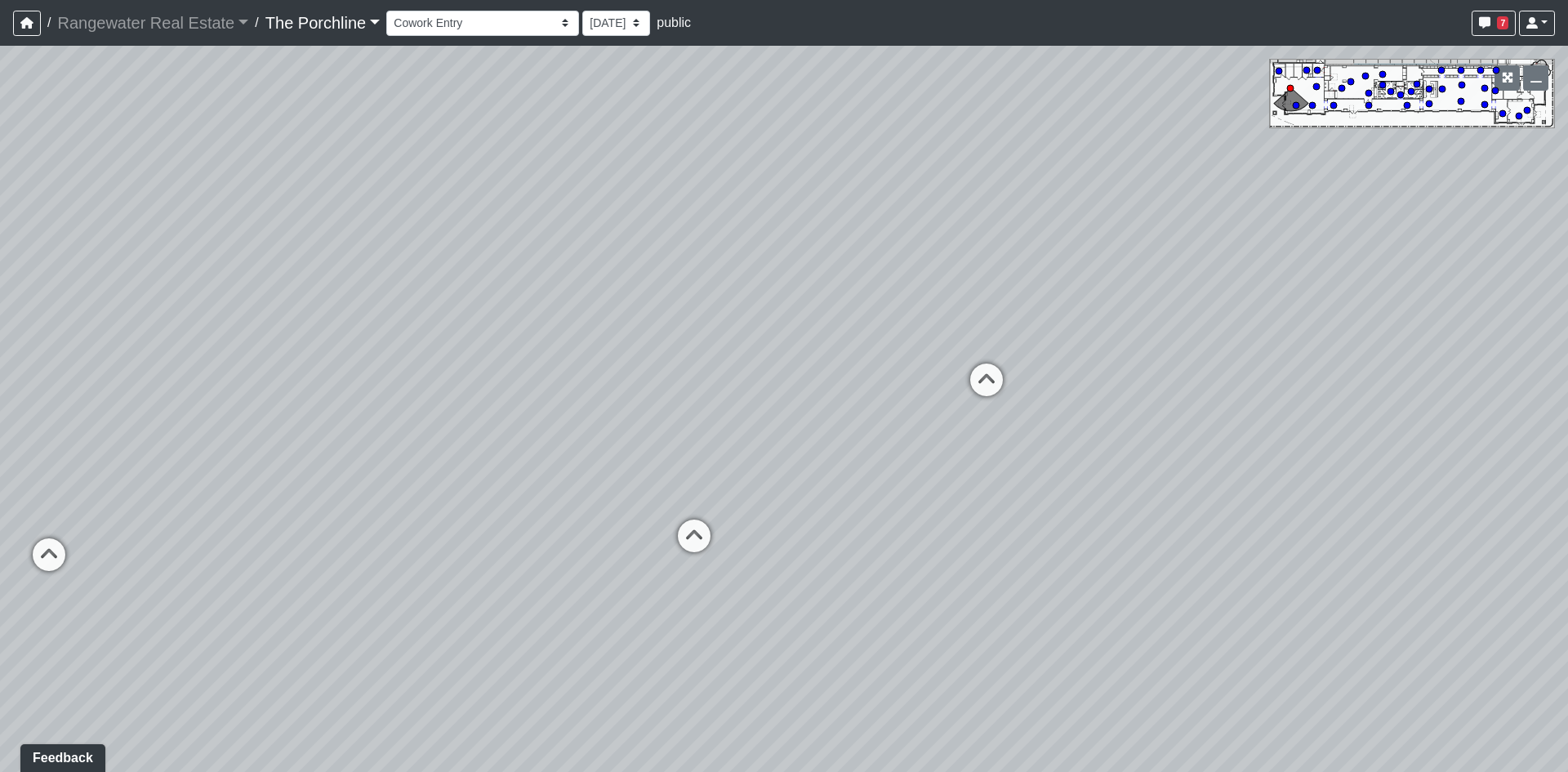
click at [584, 287] on div "Loading... Restrooms Hallway Loading... Clubroom - [GEOGRAPHIC_DATA] Entry Load…" at bounding box center [784, 409] width 1568 height 727
click at [991, 393] on icon at bounding box center [986, 388] width 49 height 49
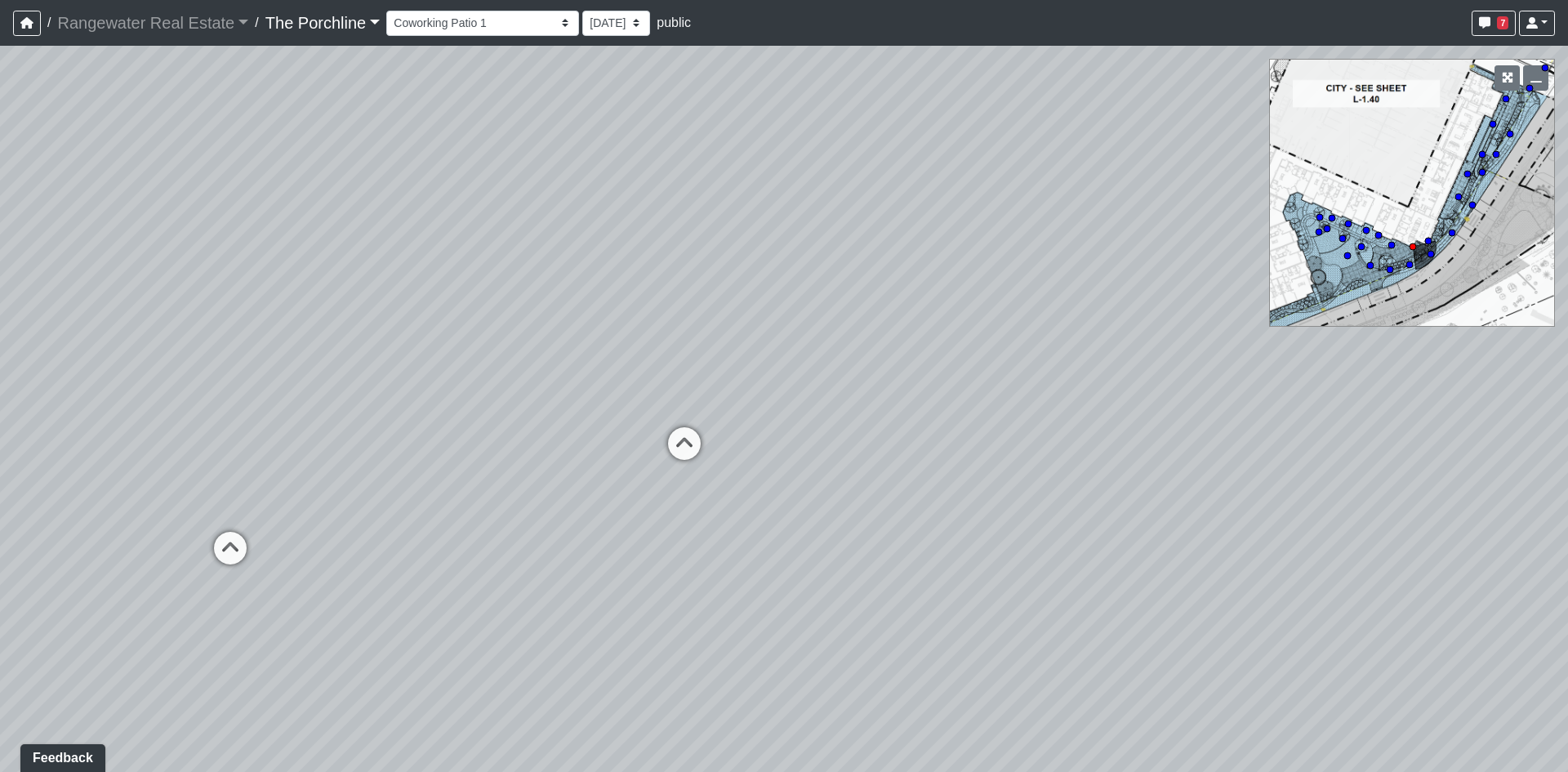
drag, startPoint x: 1172, startPoint y: 420, endPoint x: 561, endPoint y: 312, distance: 620.5
click at [626, 327] on div "Loading... Restrooms Hallway Loading... Clubroom - [GEOGRAPHIC_DATA] Entry Load…" at bounding box center [784, 409] width 1568 height 727
drag, startPoint x: 1039, startPoint y: 373, endPoint x: 460, endPoint y: 327, distance: 580.8
click at [622, 339] on div "Loading... Restrooms Hallway Loading... Clubroom - [GEOGRAPHIC_DATA] Entry Load…" at bounding box center [784, 409] width 1568 height 727
drag, startPoint x: 657, startPoint y: 382, endPoint x: 617, endPoint y: 428, distance: 61.0
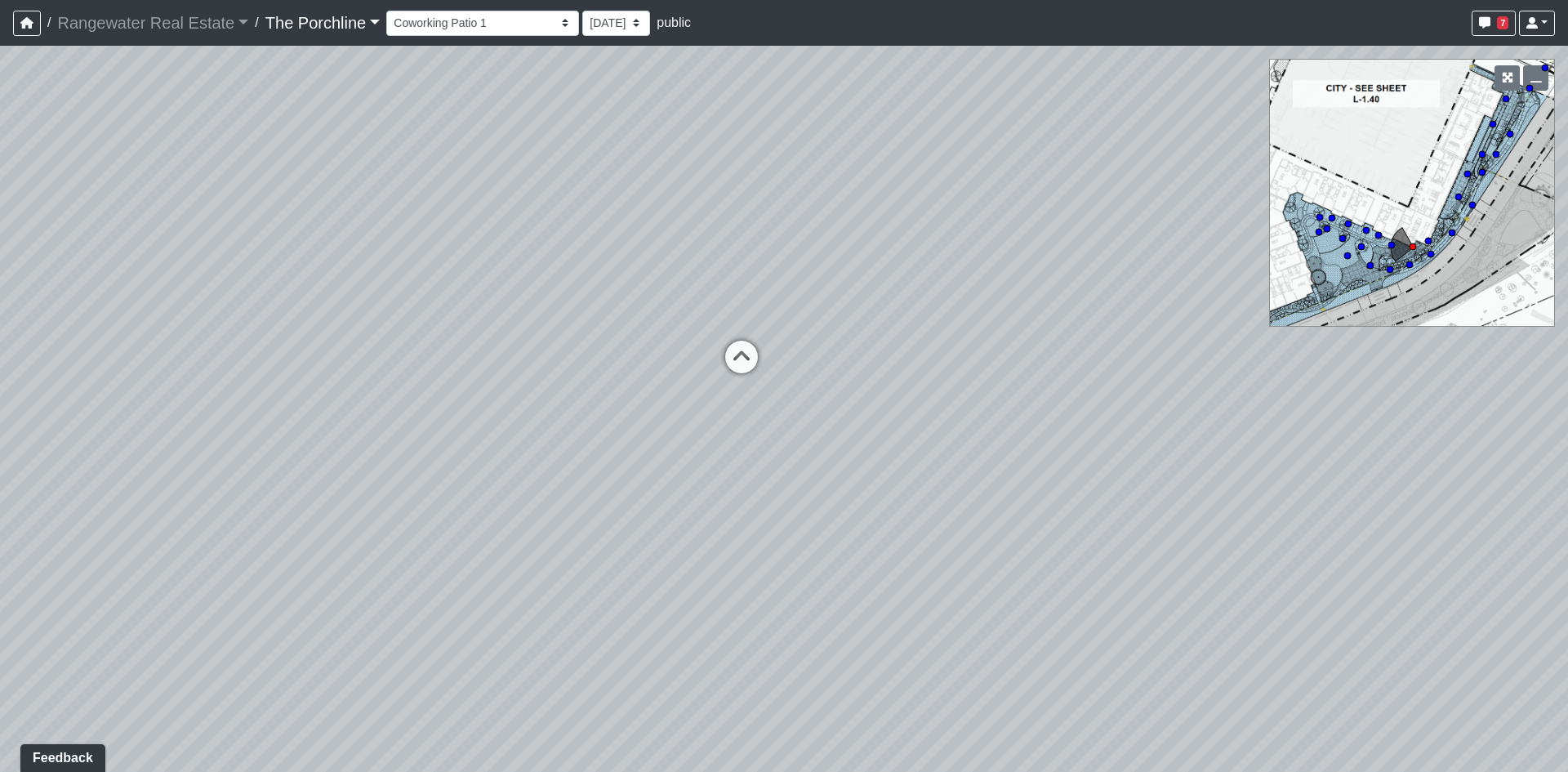
click at [619, 428] on div "Loading... Restrooms Hallway Loading... Clubroom - [GEOGRAPHIC_DATA] Entry Load…" at bounding box center [784, 409] width 1568 height 727
click at [713, 403] on icon at bounding box center [719, 403] width 49 height 49
click at [921, 362] on icon at bounding box center [920, 374] width 49 height 49
click at [824, 333] on icon at bounding box center [832, 334] width 49 height 49
click at [822, 377] on icon at bounding box center [826, 376] width 49 height 49
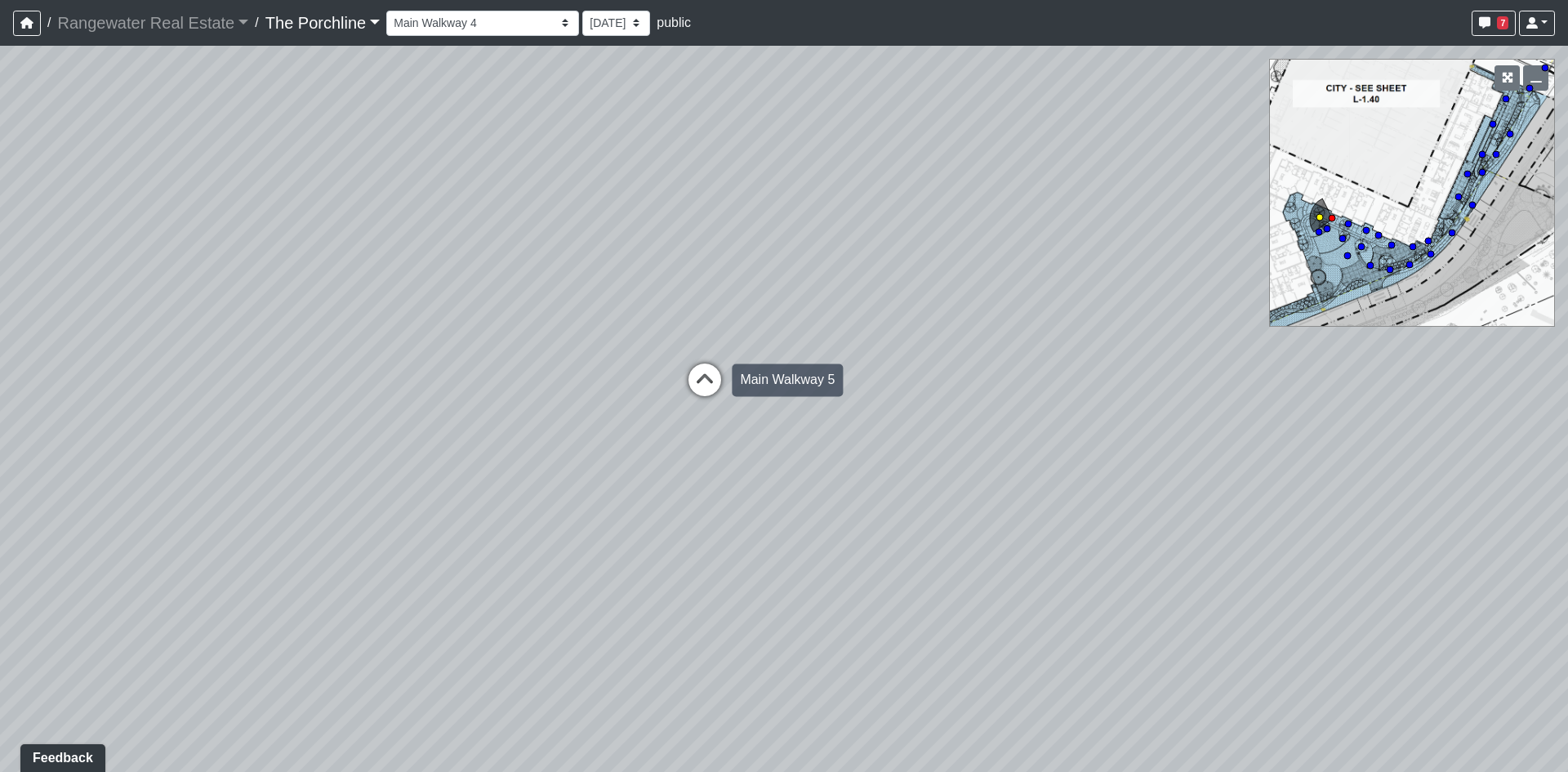
click at [710, 384] on icon at bounding box center [704, 388] width 49 height 49
drag, startPoint x: 756, startPoint y: 361, endPoint x: 336, endPoint y: 307, distance: 423.5
click at [479, 326] on div "Loading... Restrooms Hallway Loading... Clubroom - [GEOGRAPHIC_DATA] Entry Load…" at bounding box center [784, 409] width 1568 height 727
drag, startPoint x: 660, startPoint y: 329, endPoint x: 857, endPoint y: 352, distance: 198.3
click at [804, 343] on div "Loading... Restrooms Hallway Loading... Clubroom - [GEOGRAPHIC_DATA] Entry Load…" at bounding box center [784, 409] width 1568 height 727
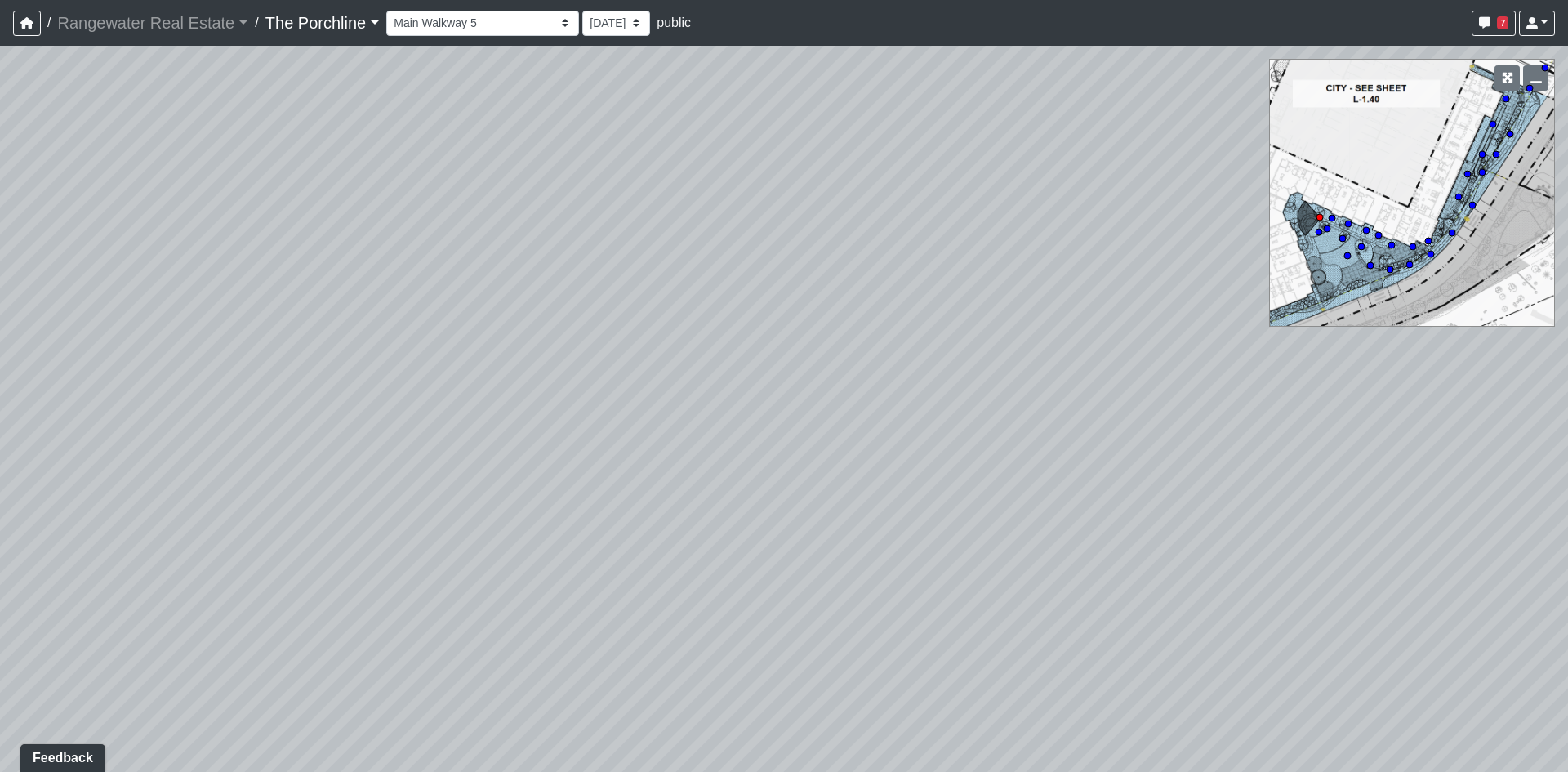
click at [748, 327] on div "Loading... Restrooms Hallway Loading... Clubroom - [GEOGRAPHIC_DATA] Entry Load…" at bounding box center [784, 409] width 1568 height 727
click at [730, 368] on icon at bounding box center [734, 377] width 49 height 49
click at [697, 396] on div "Loading... Restrooms Hallway Loading... Clubroom - [GEOGRAPHIC_DATA] Entry Load…" at bounding box center [784, 409] width 1568 height 727
click at [169, 470] on icon at bounding box center [150, 484] width 49 height 49
click at [722, 363] on icon at bounding box center [727, 378] width 49 height 49
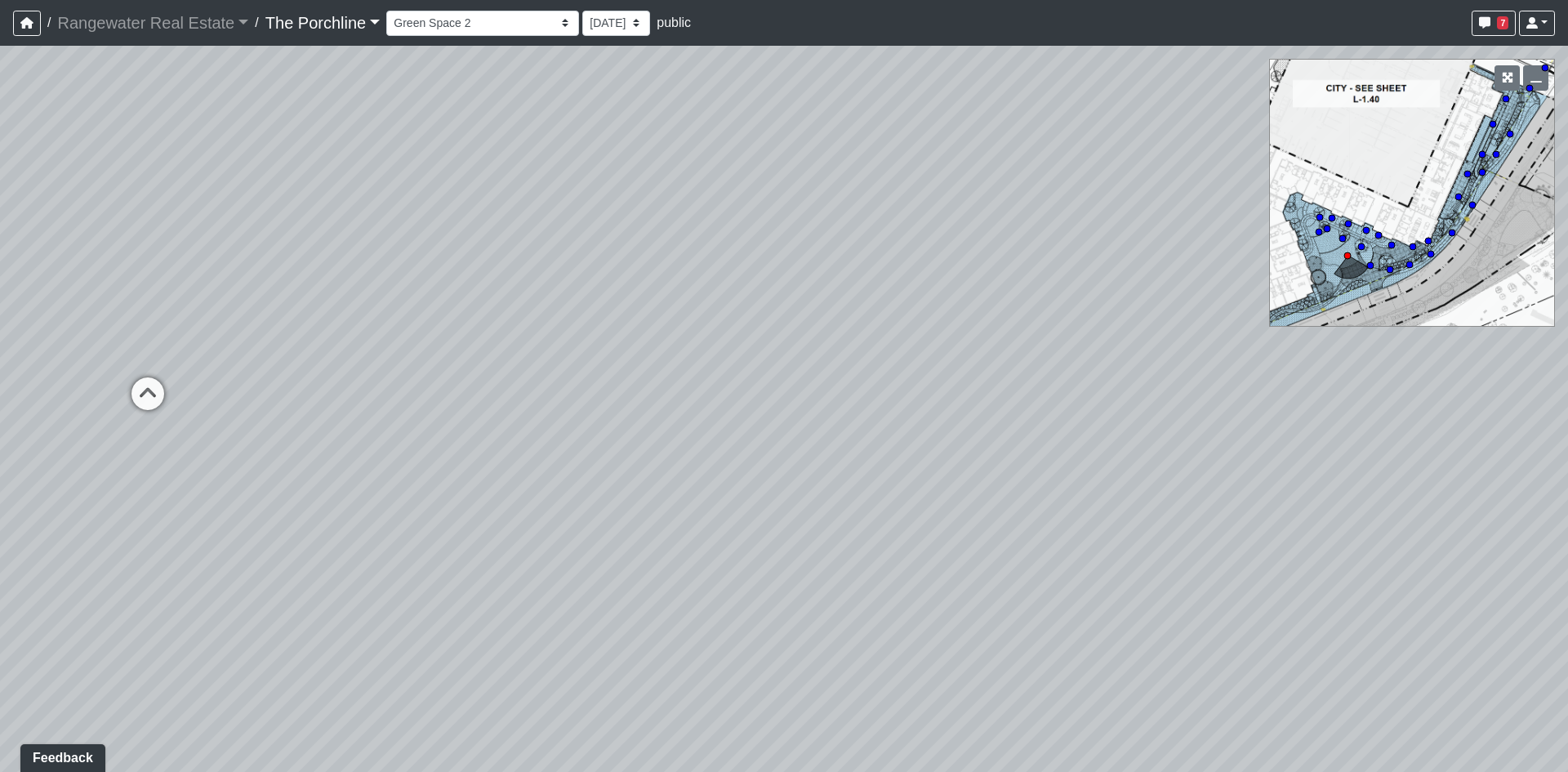
click at [738, 390] on div "Loading... Restrooms Hallway Loading... Clubroom - [GEOGRAPHIC_DATA] Entry Load…" at bounding box center [784, 409] width 1568 height 727
drag, startPoint x: 623, startPoint y: 389, endPoint x: 982, endPoint y: 434, distance: 361.8
click at [913, 430] on div "Loading... Restrooms Hallway Loading... Clubroom - [GEOGRAPHIC_DATA] Entry Load…" at bounding box center [784, 409] width 1568 height 727
click at [803, 543] on icon at bounding box center [798, 550] width 49 height 49
click at [424, 570] on icon at bounding box center [409, 575] width 49 height 49
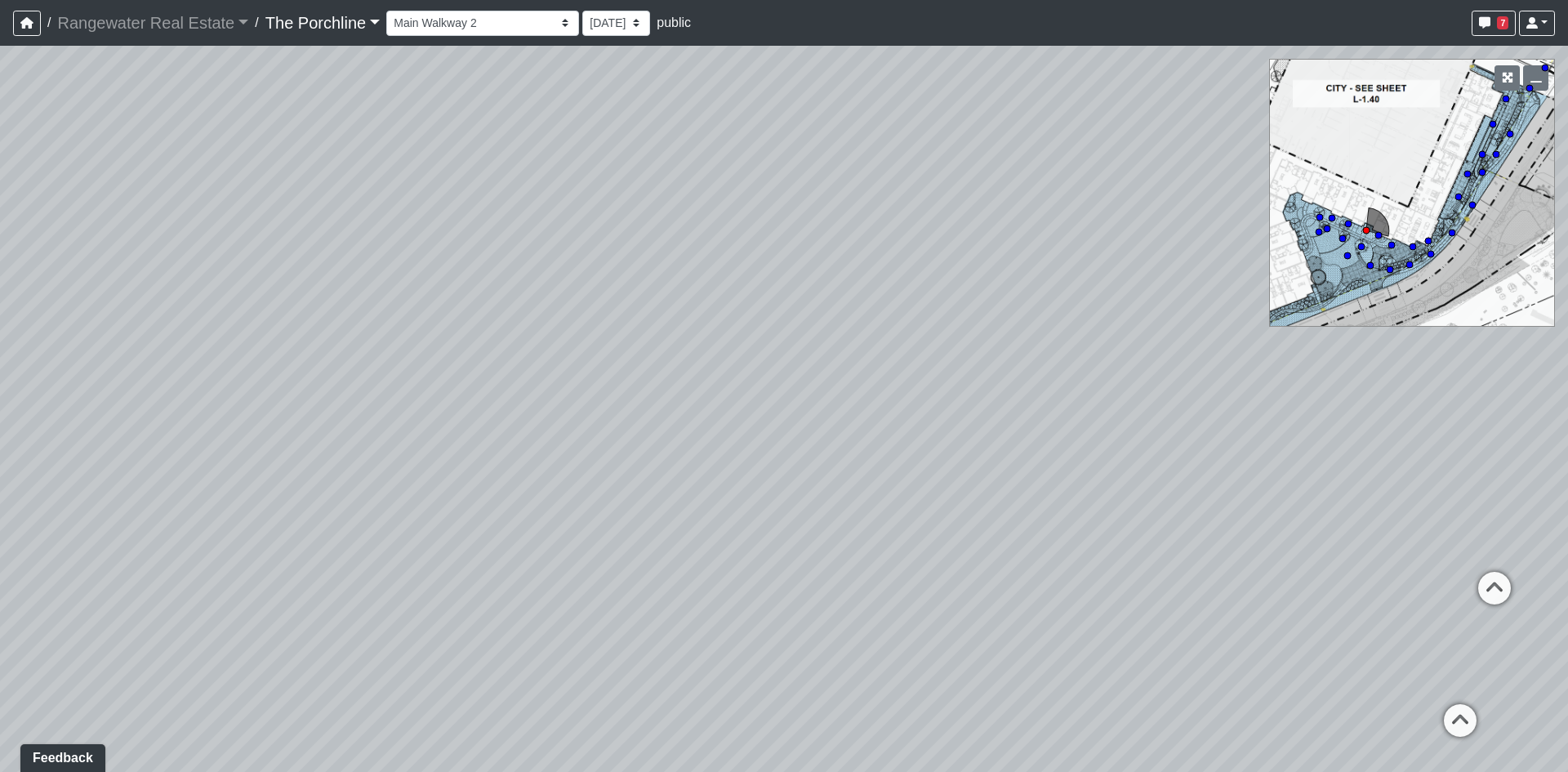
click at [769, 507] on div "Loading... Restrooms Hallway Loading... Clubroom - [GEOGRAPHIC_DATA] Entry Load…" at bounding box center [784, 409] width 1568 height 727
drag, startPoint x: 641, startPoint y: 481, endPoint x: 323, endPoint y: 456, distance: 319.0
click at [286, 457] on div "Loading... Restrooms Hallway Loading... Clubroom - [GEOGRAPHIC_DATA] Entry Load…" at bounding box center [784, 409] width 1568 height 727
click at [851, 447] on icon at bounding box center [869, 461] width 49 height 49
click at [766, 490] on icon at bounding box center [756, 495] width 49 height 49
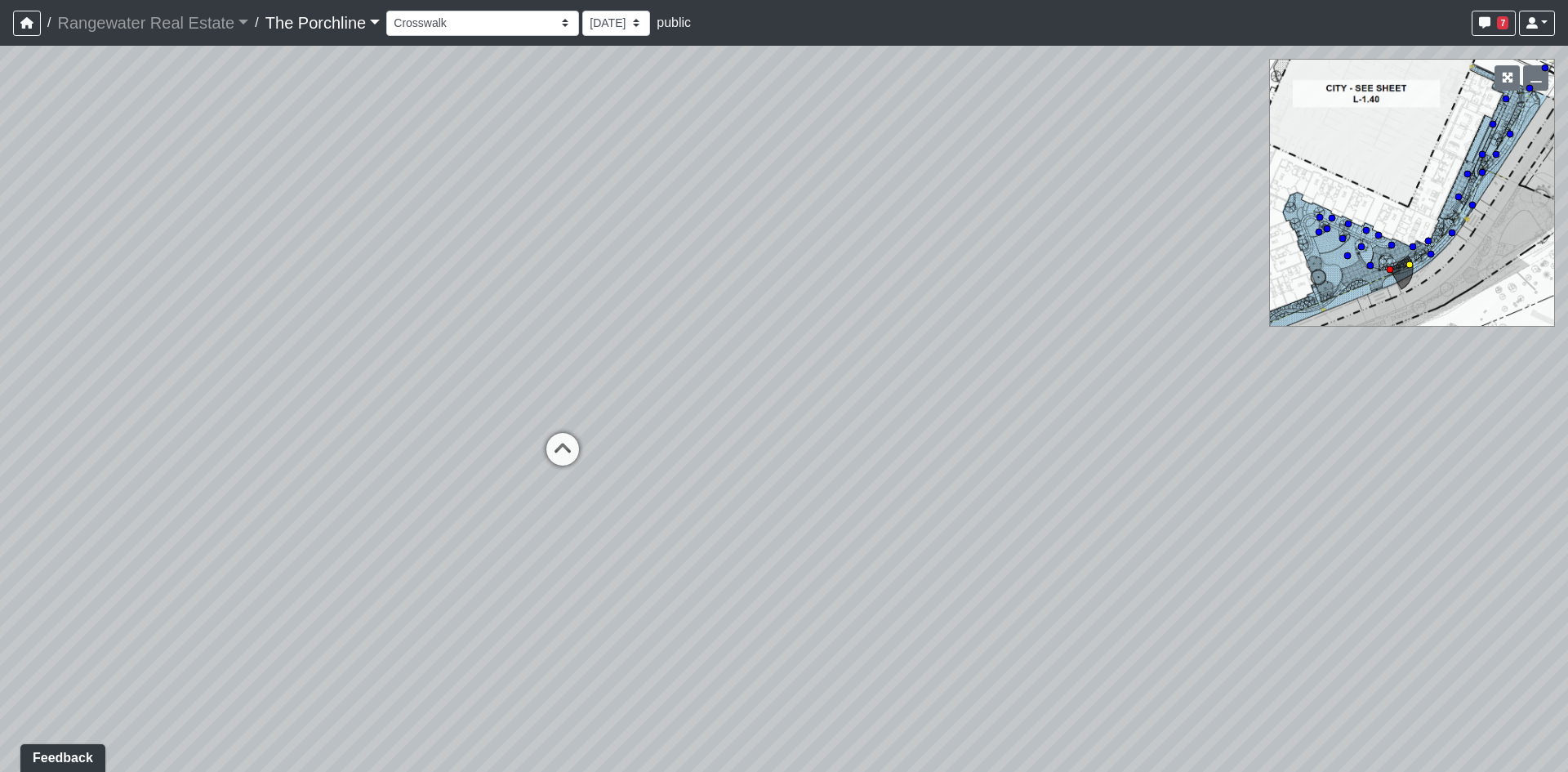
click at [539, 450] on icon at bounding box center [562, 457] width 49 height 49
drag, startPoint x: 530, startPoint y: 447, endPoint x: 552, endPoint y: 450, distance: 22.2
click at [552, 449] on div "Loading... Restrooms Hallway Loading... Clubroom - [GEOGRAPHIC_DATA] Entry Load…" at bounding box center [784, 409] width 1568 height 727
click at [506, 456] on icon at bounding box center [489, 464] width 49 height 49
click at [525, 453] on div "Loading... Restrooms Hallway Loading... Clubroom - [GEOGRAPHIC_DATA] Entry Load…" at bounding box center [784, 409] width 1568 height 727
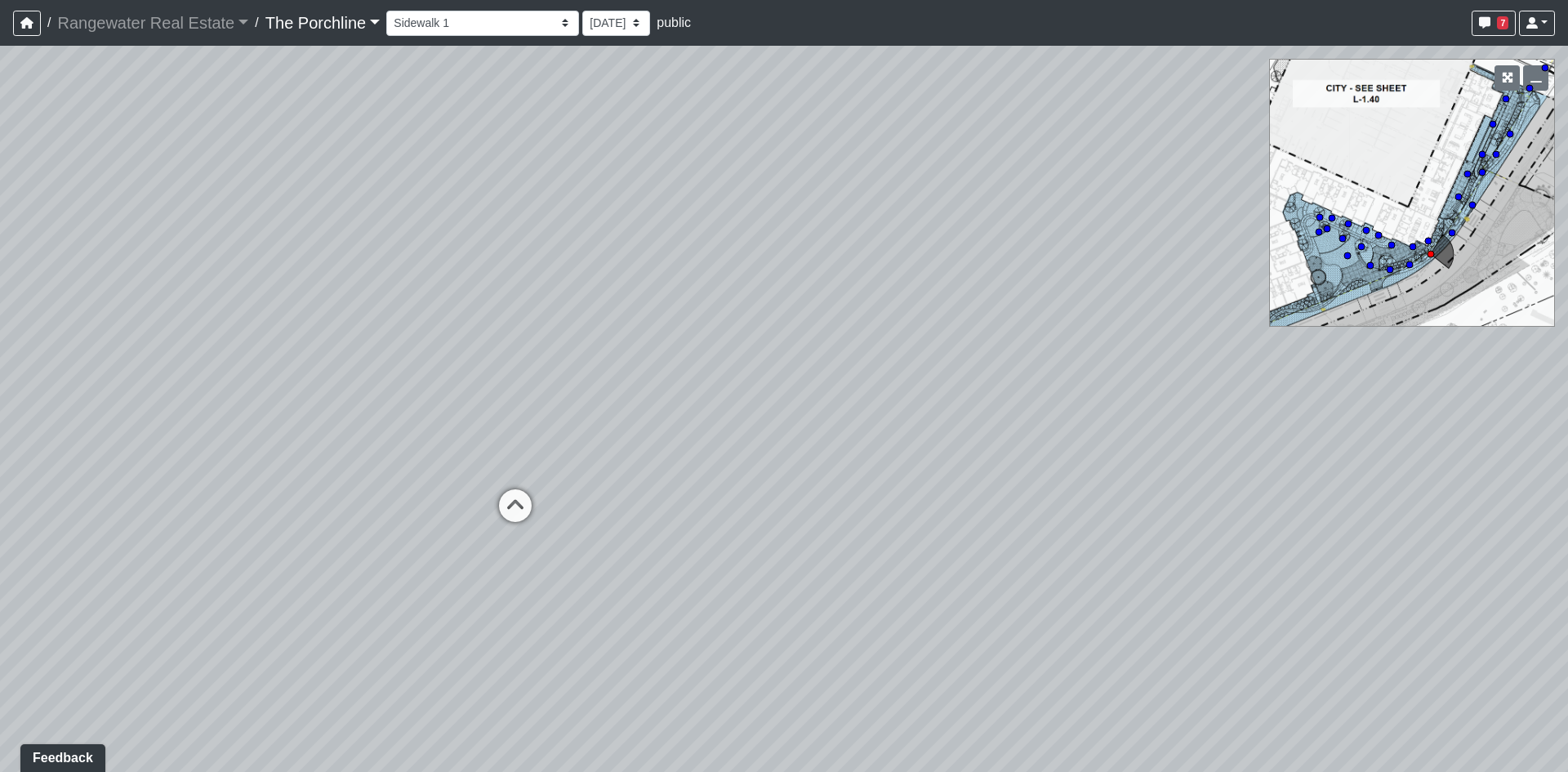
click at [528, 495] on icon at bounding box center [515, 514] width 49 height 49
drag, startPoint x: 475, startPoint y: 469, endPoint x: 778, endPoint y: 500, distance: 304.6
click at [562, 475] on div "Loading... Restrooms Hallway Loading... Clubroom - [GEOGRAPHIC_DATA] Entry Load…" at bounding box center [784, 409] width 1568 height 727
click at [224, 533] on icon at bounding box center [212, 523] width 49 height 49
click at [550, 478] on icon at bounding box center [545, 481] width 49 height 49
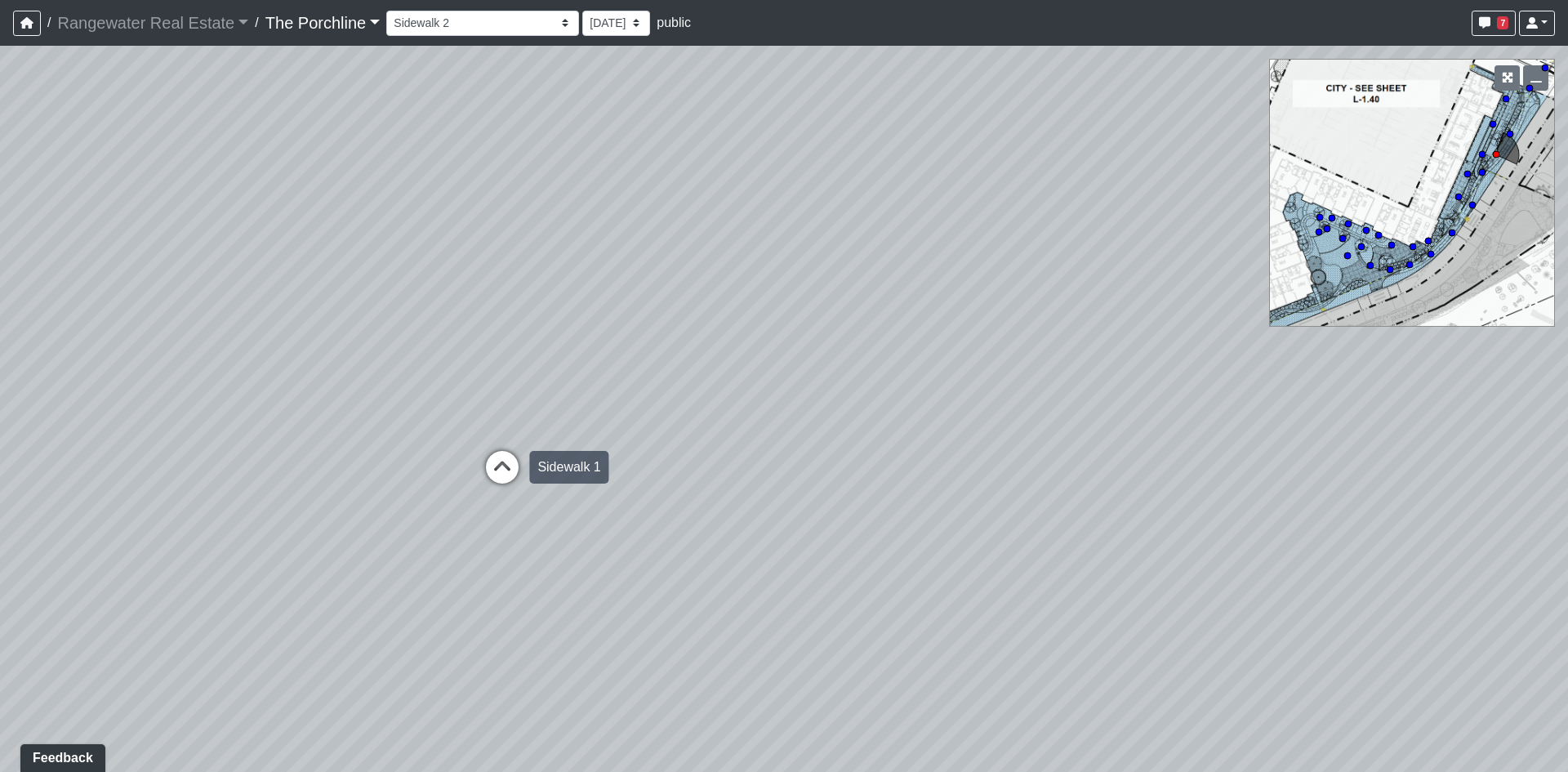
click at [479, 482] on icon at bounding box center [502, 475] width 49 height 49
click at [339, 469] on icon at bounding box center [354, 470] width 49 height 49
drag, startPoint x: 333, startPoint y: 455, endPoint x: 769, endPoint y: 502, distance: 438.5
click at [629, 492] on div "Loading... Restrooms Hallway Loading... Clubroom - [GEOGRAPHIC_DATA] Entry Load…" at bounding box center [784, 409] width 1568 height 727
drag, startPoint x: 583, startPoint y: 469, endPoint x: 842, endPoint y: 448, distance: 259.8
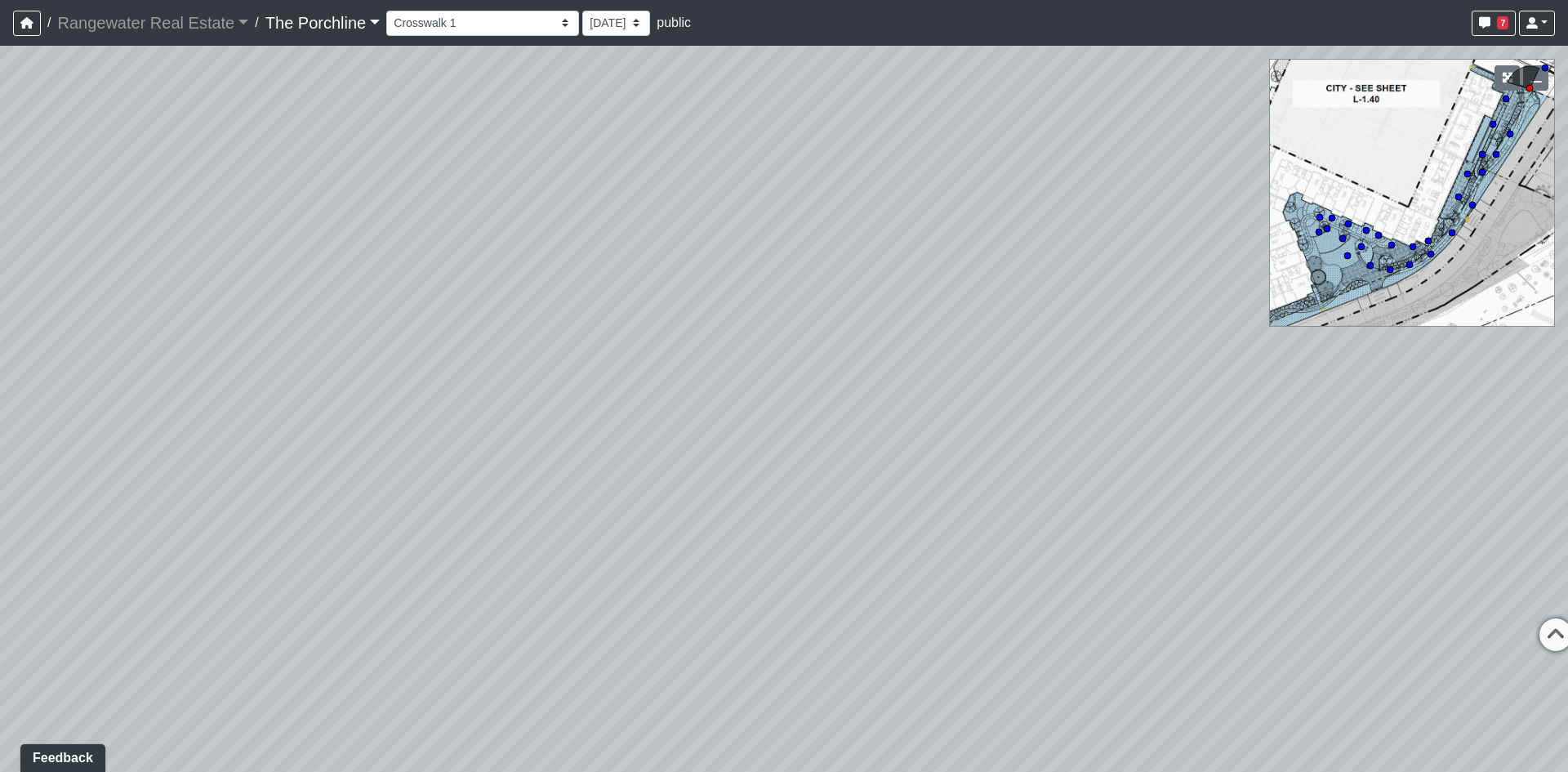
click at [678, 468] on div "Loading... Restrooms Hallway Loading... Clubroom - [GEOGRAPHIC_DATA] Entry Load…" at bounding box center [784, 409] width 1568 height 727
click at [608, 550] on icon at bounding box center [622, 553] width 49 height 49
click at [926, 549] on icon at bounding box center [929, 555] width 49 height 49
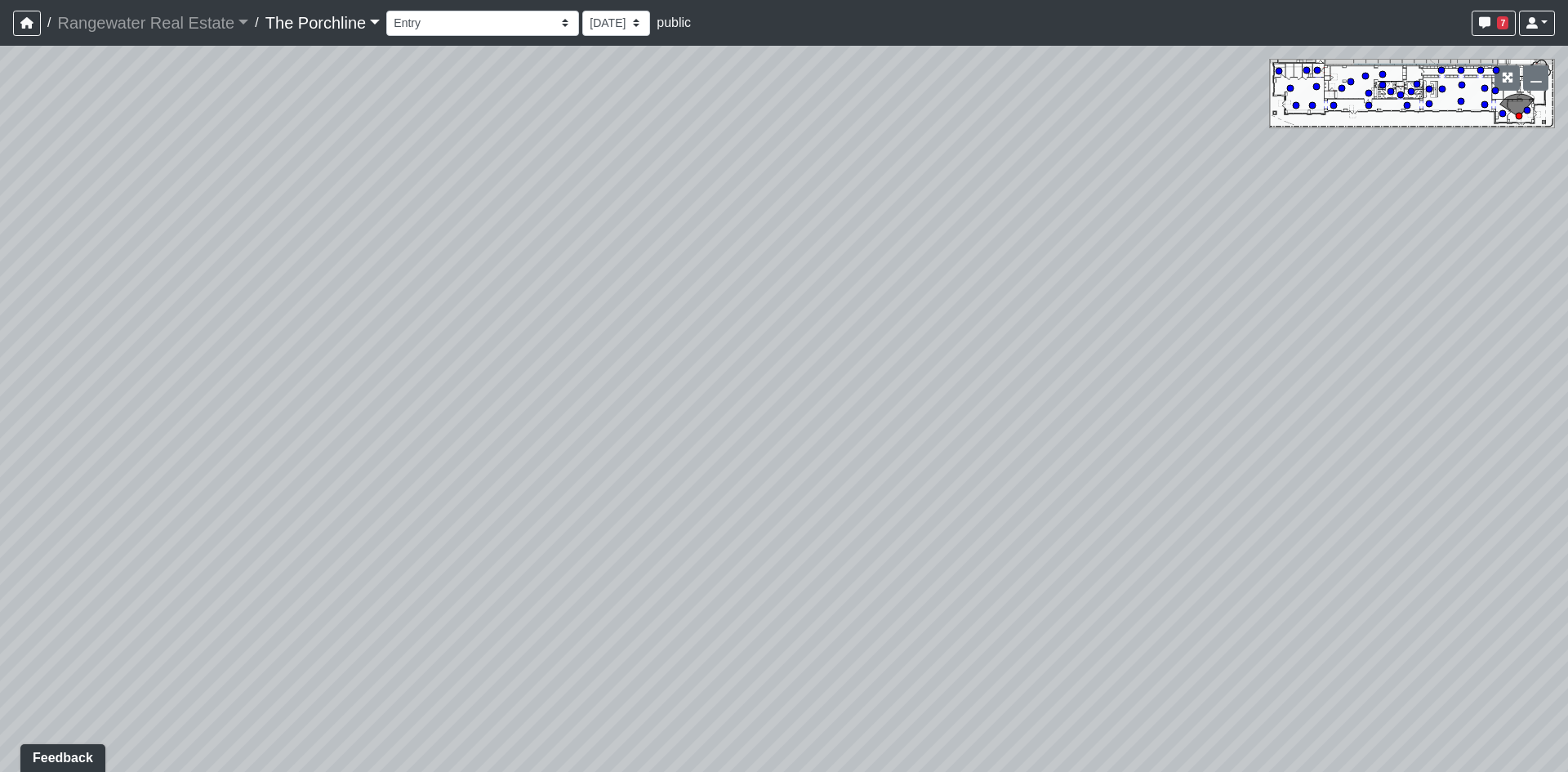
drag, startPoint x: 704, startPoint y: 508, endPoint x: 937, endPoint y: 502, distance: 233.1
click at [772, 499] on div "Loading... Restrooms Hallway Loading... Clubroom - [GEOGRAPHIC_DATA] Entry Load…" at bounding box center [784, 409] width 1568 height 727
drag, startPoint x: 774, startPoint y: 437, endPoint x: 932, endPoint y: 401, distance: 162.0
click at [896, 406] on div "Loading... Restrooms Hallway Loading... Clubroom - [GEOGRAPHIC_DATA] Entry Load…" at bounding box center [784, 409] width 1568 height 727
click at [700, 367] on icon at bounding box center [703, 365] width 49 height 49
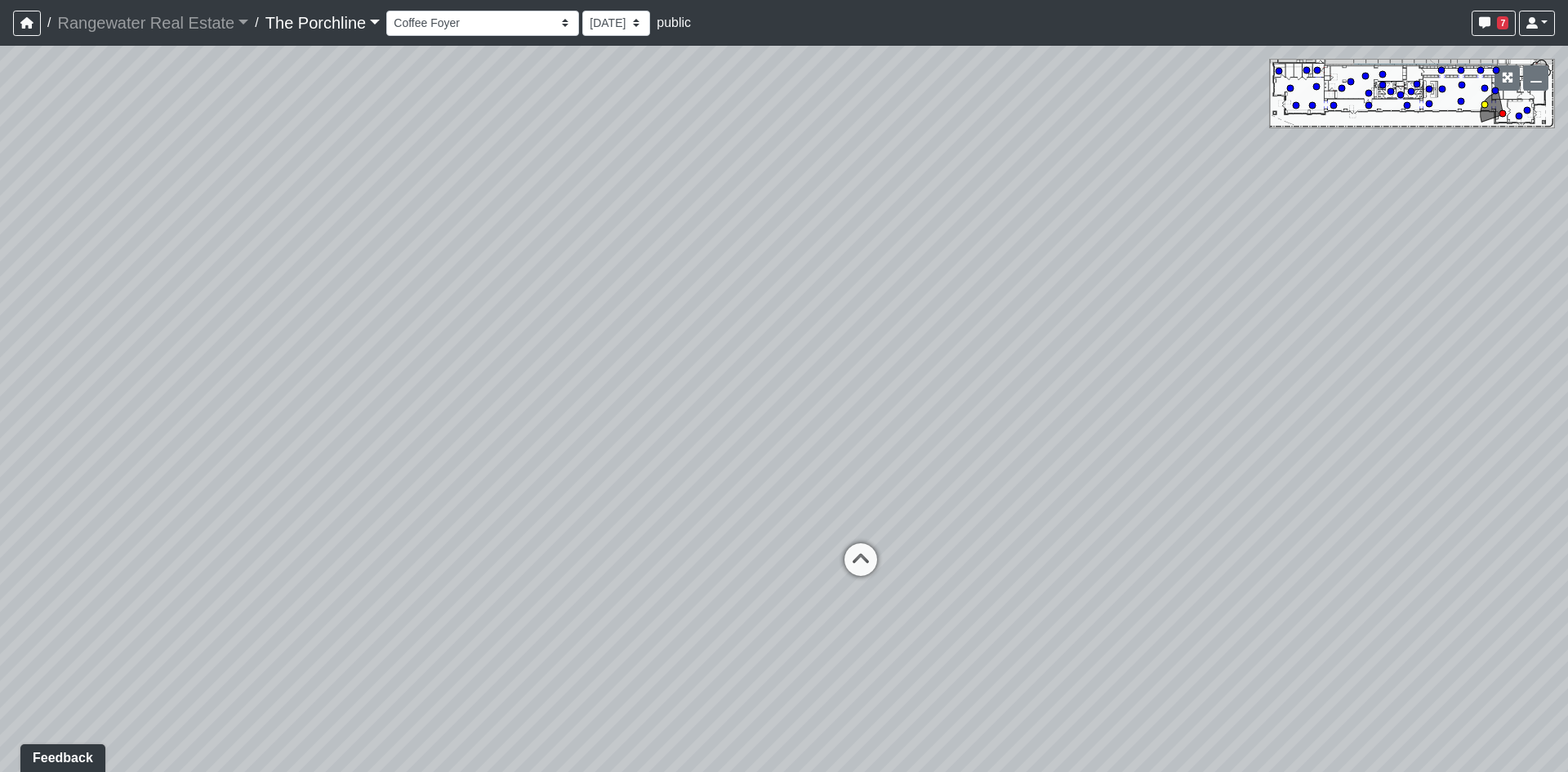
click at [862, 554] on icon at bounding box center [860, 568] width 49 height 49
click at [519, 494] on icon at bounding box center [543, 493] width 49 height 49
click at [448, 449] on icon at bounding box center [459, 454] width 49 height 49
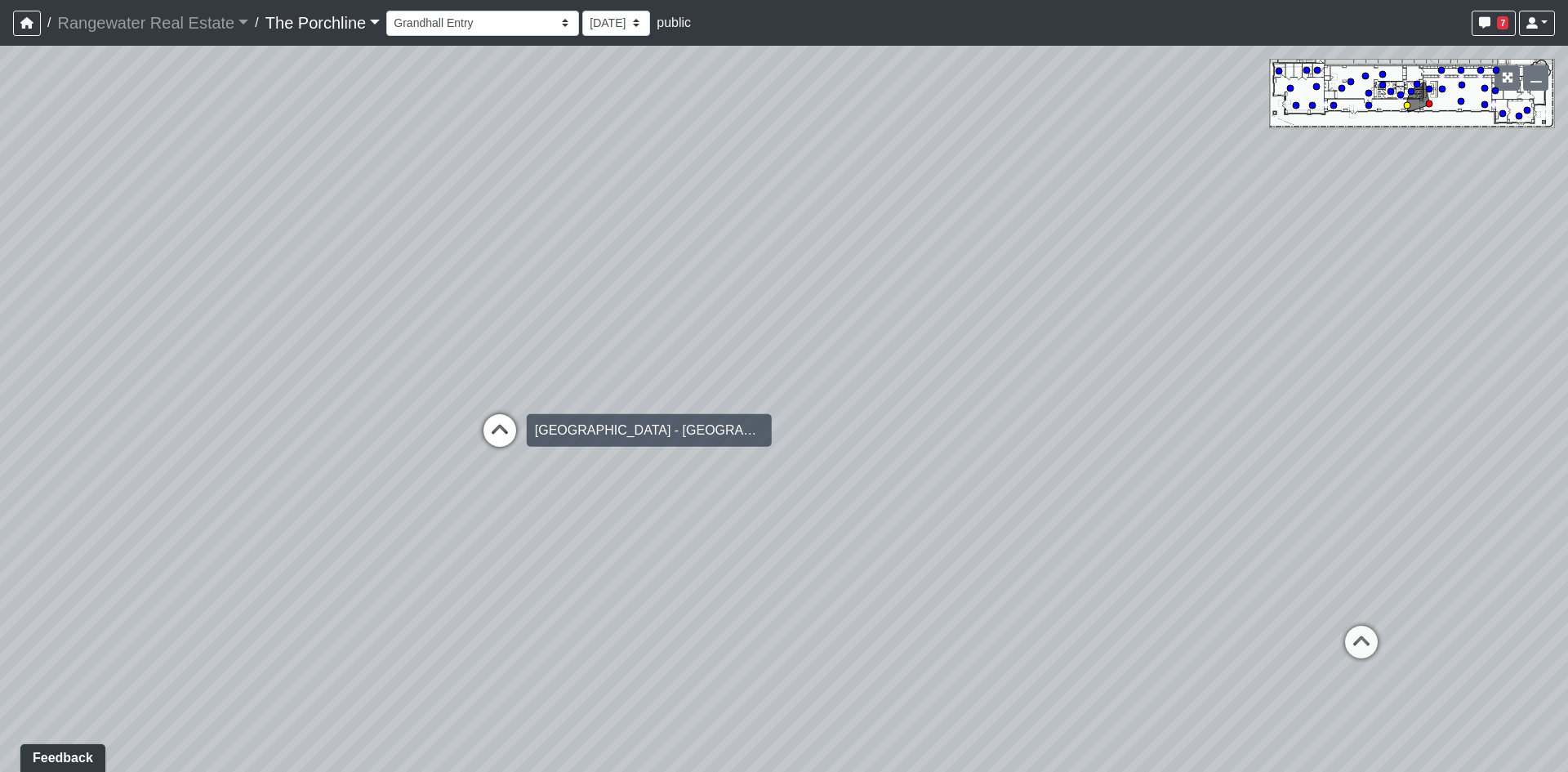
click at [525, 445] on div "Loading... Restrooms Hallway Loading... Clubroom - [GEOGRAPHIC_DATA] Entry Load…" at bounding box center [784, 409] width 1568 height 727
click at [519, 442] on icon at bounding box center [499, 438] width 49 height 49
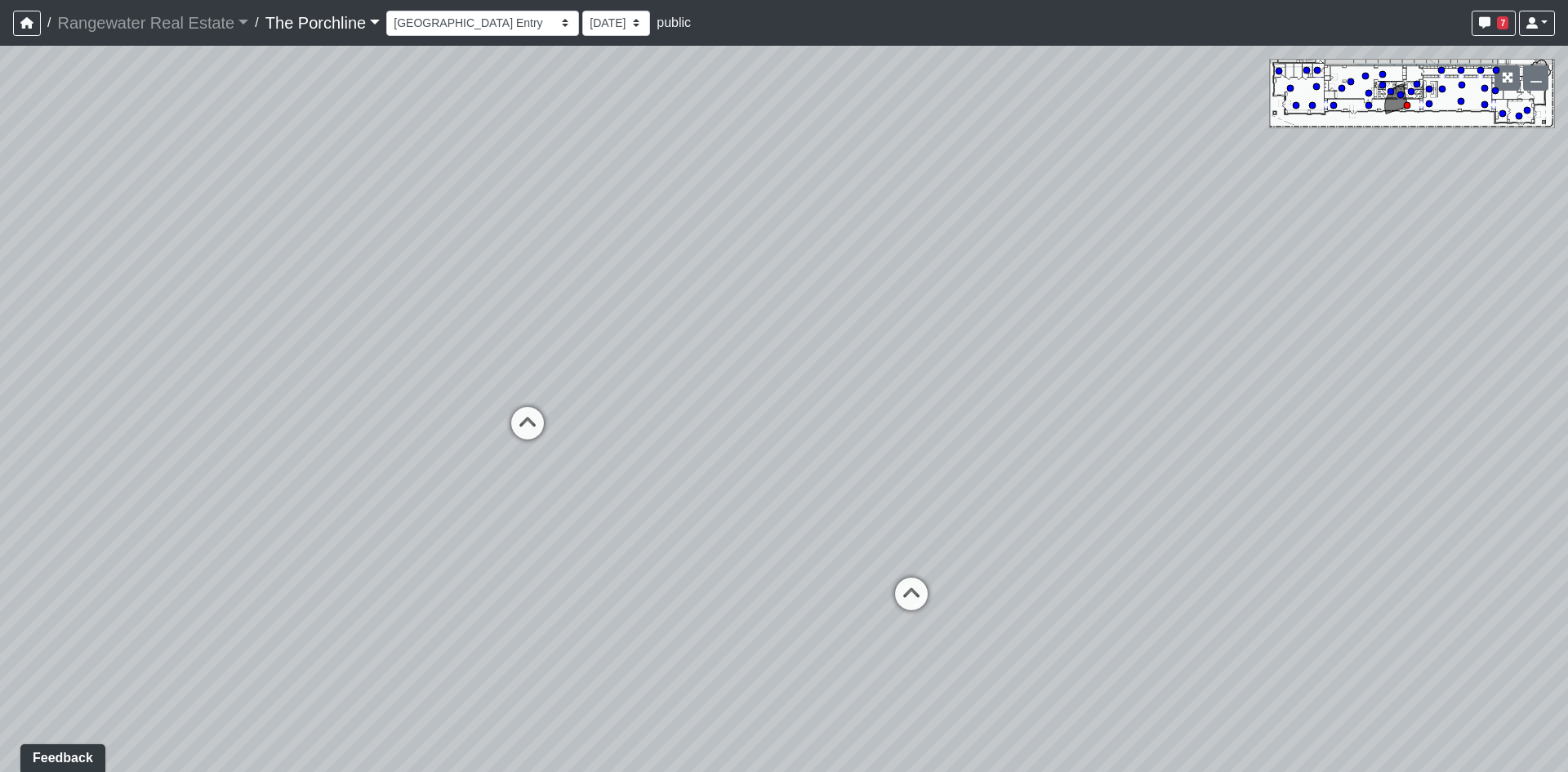
click at [885, 582] on div "Loading... Restrooms Hallway Loading... Clubroom - [GEOGRAPHIC_DATA] Entry Load…" at bounding box center [784, 409] width 1568 height 727
click at [903, 586] on icon at bounding box center [911, 602] width 49 height 49
drag, startPoint x: 676, startPoint y: 461, endPoint x: 829, endPoint y: 453, distance: 153.2
click at [841, 454] on div "Loading... Restrooms Hallway Loading... Clubroom - [GEOGRAPHIC_DATA] Entry Load…" at bounding box center [784, 409] width 1568 height 727
drag, startPoint x: 822, startPoint y: 275, endPoint x: 796, endPoint y: 286, distance: 28.2
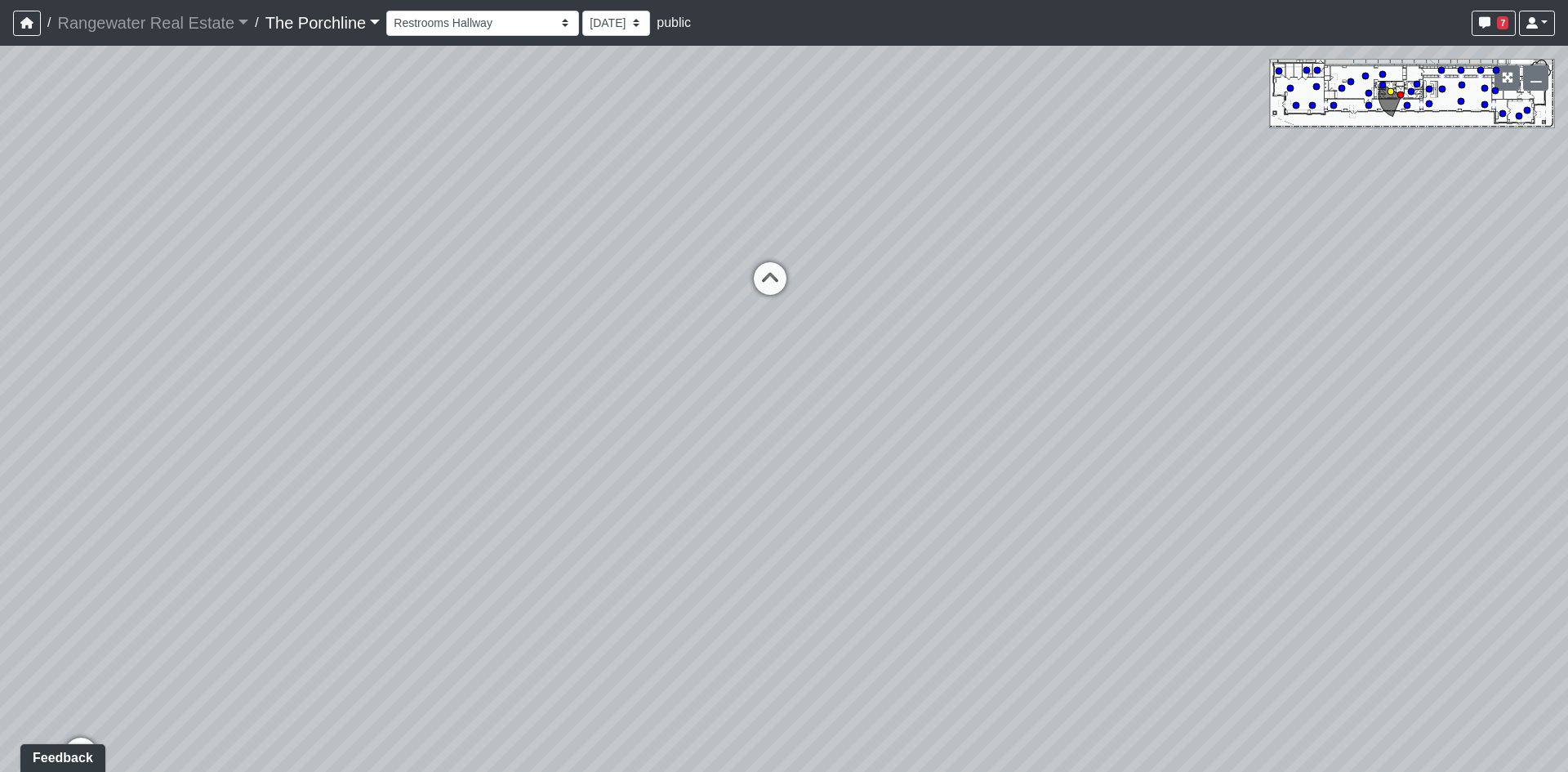
click at [815, 279] on div "Restrooms - Men's" at bounding box center [854, 279] width 126 height 33
select select "jmt8K8w84ko4h9TGimXaf8"
drag, startPoint x: 1080, startPoint y: 382, endPoint x: 521, endPoint y: 376, distance: 559.0
click at [819, 382] on div "Loading... Restrooms Hallway Loading... Clubroom - [GEOGRAPHIC_DATA] Entry Load…" at bounding box center [784, 409] width 1568 height 727
